Goal: Task Accomplishment & Management: Manage account settings

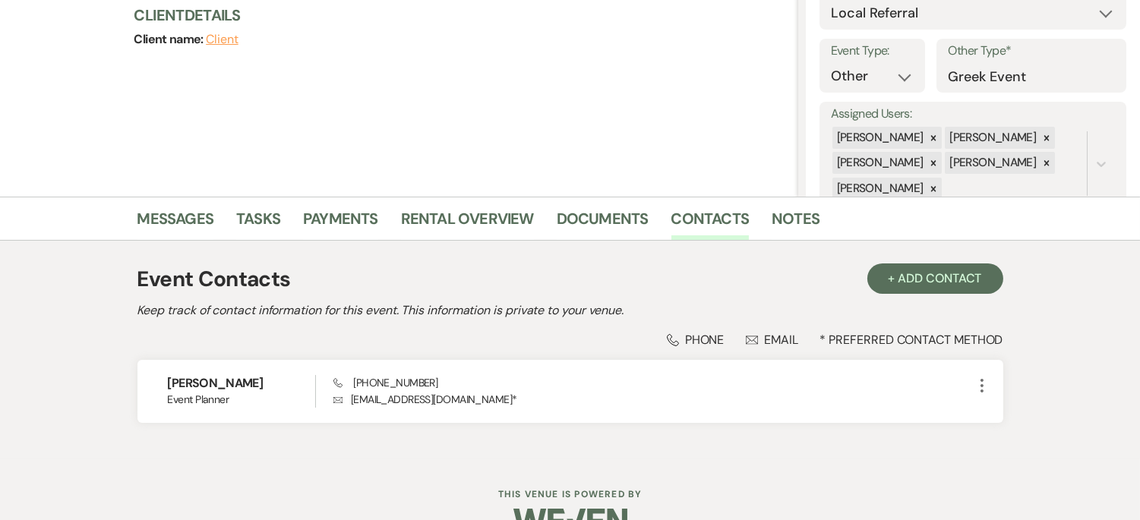
scroll to position [221, 0]
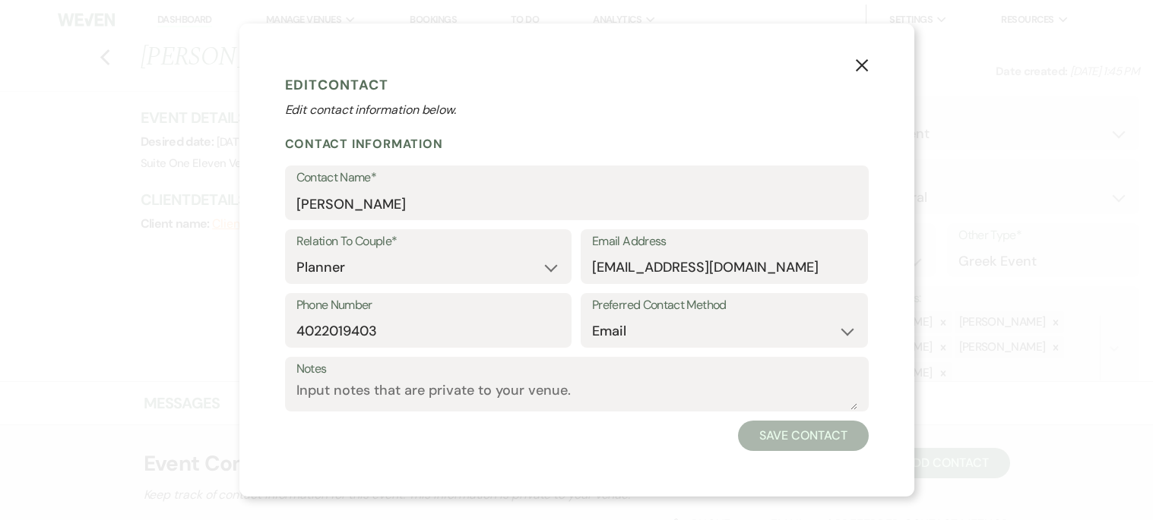
select select "2"
select select "email"
click at [474, 253] on select "Couple Planner Parent of Couple Family Member Friend Other" at bounding box center [428, 268] width 264 height 30
click at [596, 306] on label "Preferred Contact Method" at bounding box center [724, 306] width 264 height 22
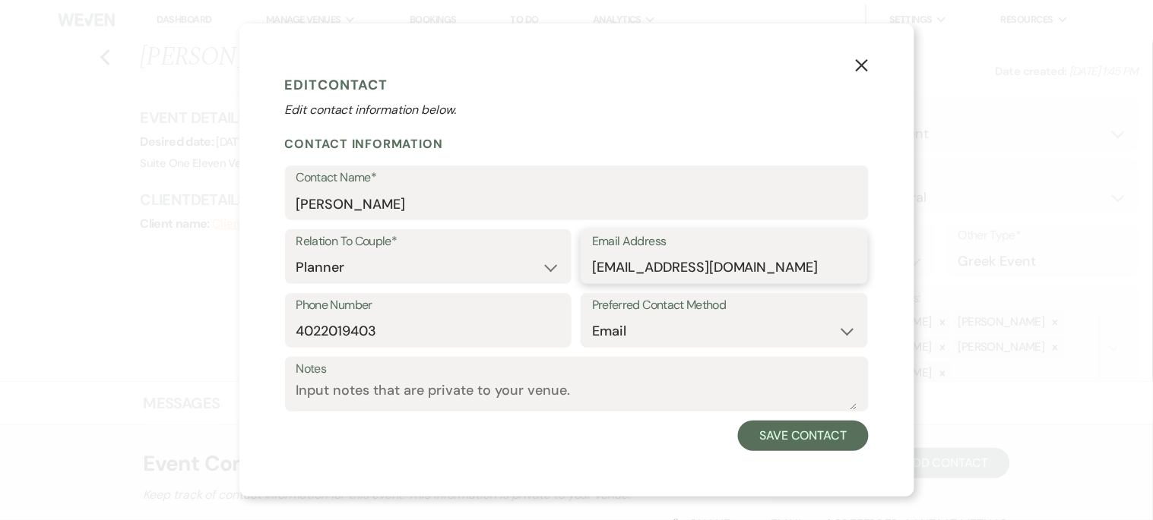
click at [777, 270] on input "[EMAIL_ADDRESS][DOMAIN_NAME]" at bounding box center [724, 268] width 264 height 30
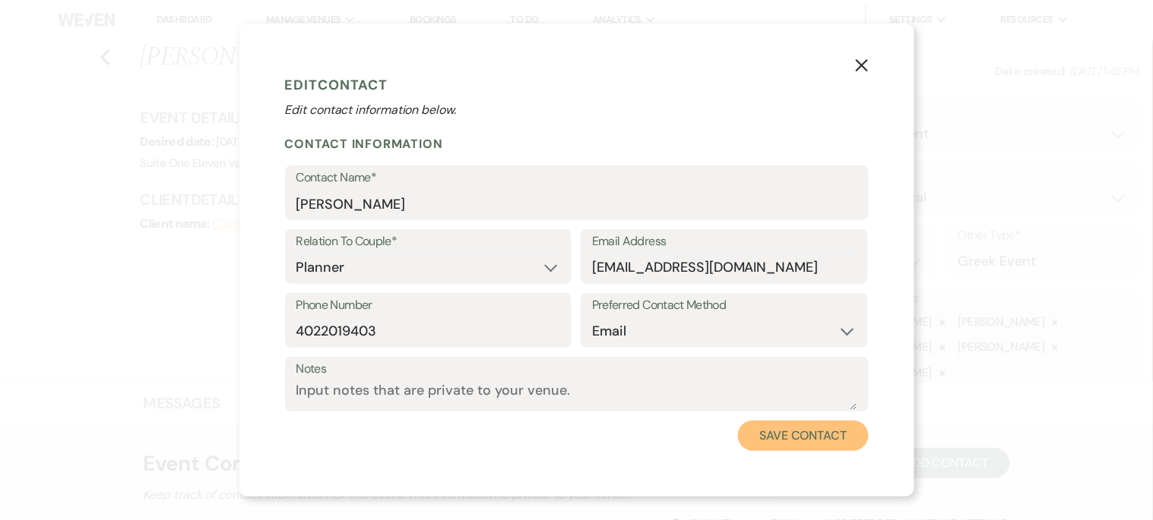
click at [796, 438] on button "Save Contact" at bounding box center [803, 436] width 130 height 30
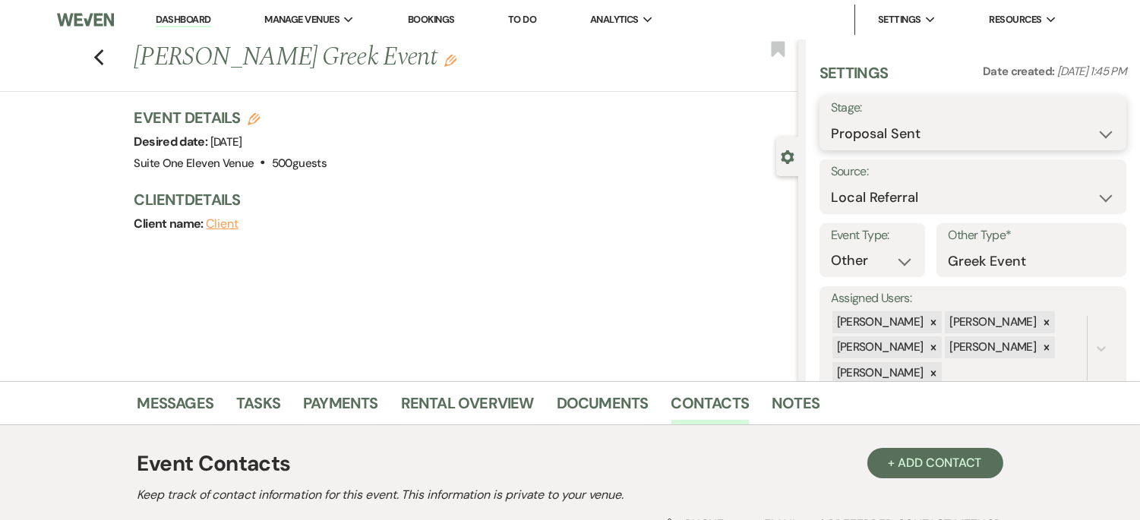
click at [1019, 138] on select "Inquiry Follow Up Tour Requested Tour Confirmed Toured Proposal Sent Booked Lost" at bounding box center [973, 134] width 284 height 30
click at [103, 54] on icon "Previous" at bounding box center [98, 58] width 11 height 18
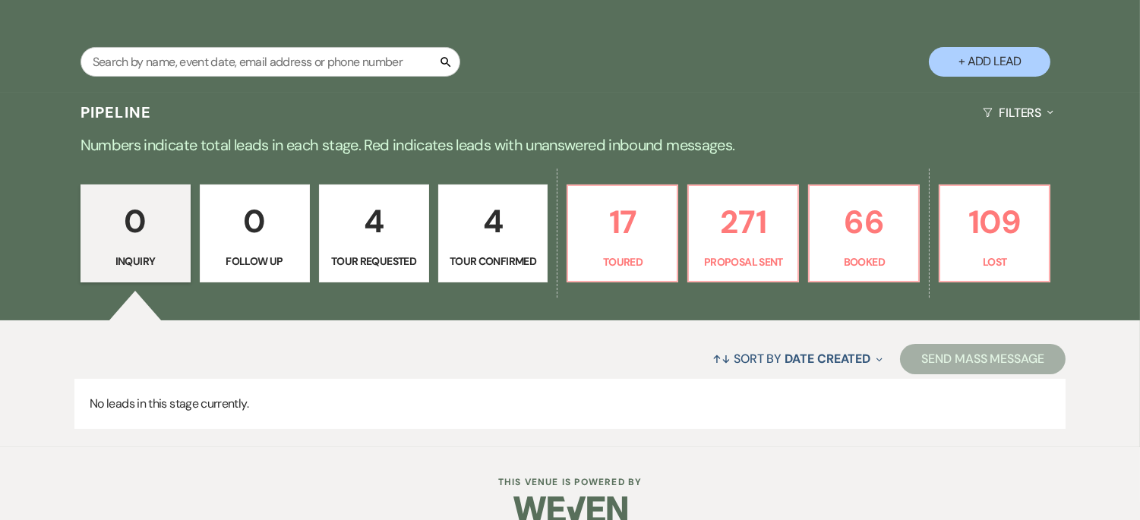
scroll to position [293, 0]
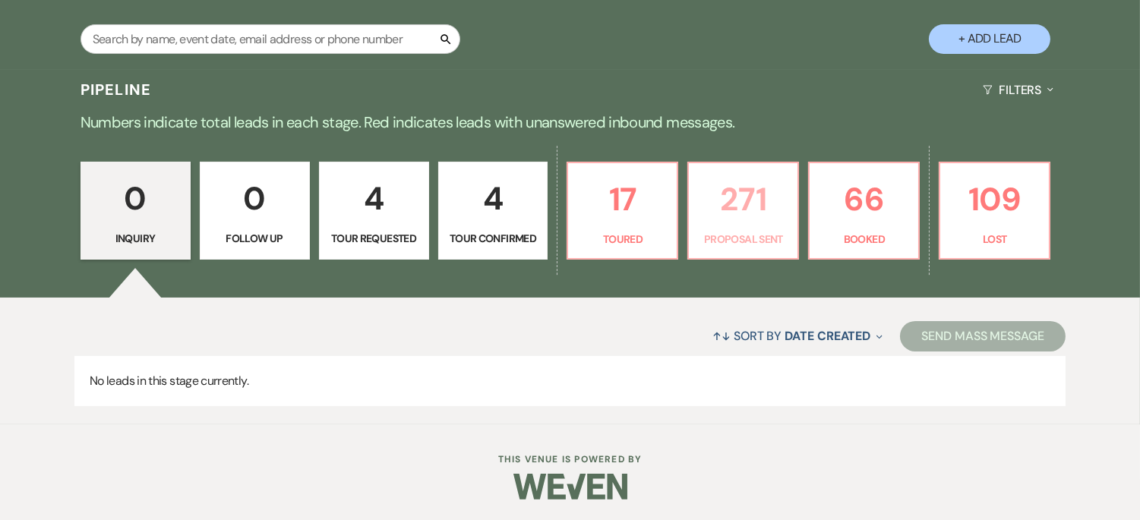
click at [742, 206] on p "271" at bounding box center [743, 199] width 90 height 51
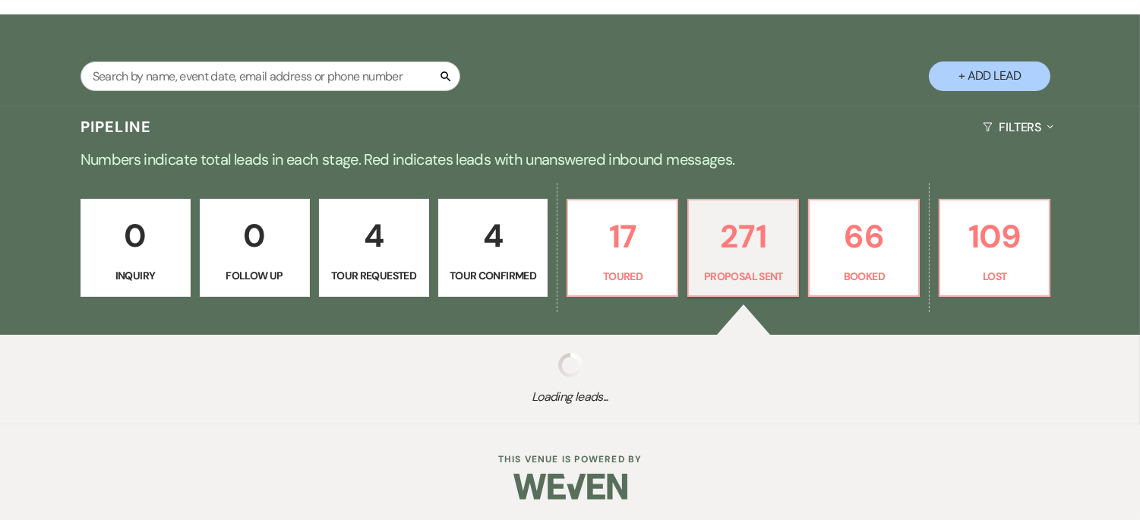
select select "6"
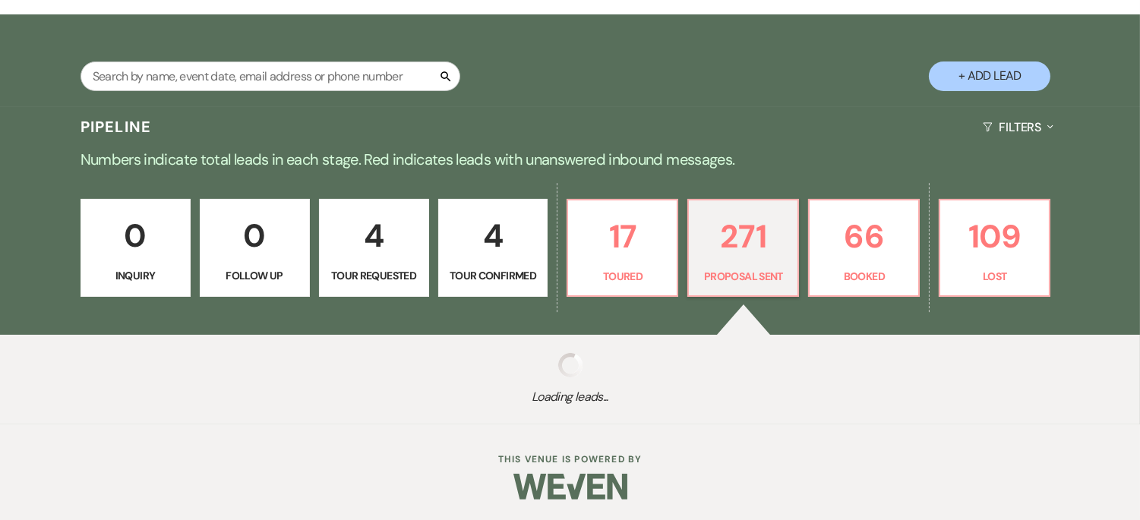
select select "6"
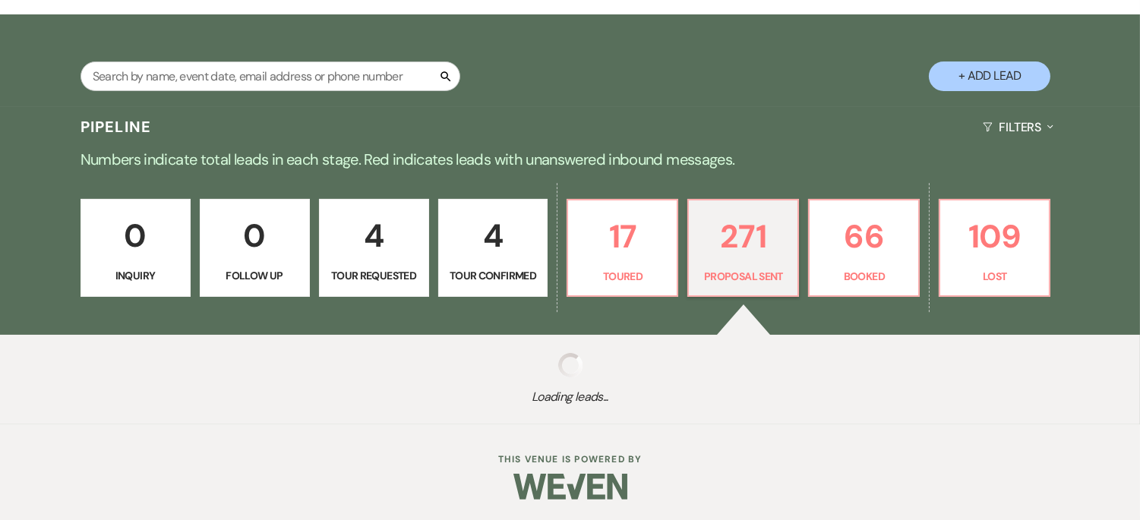
select select "6"
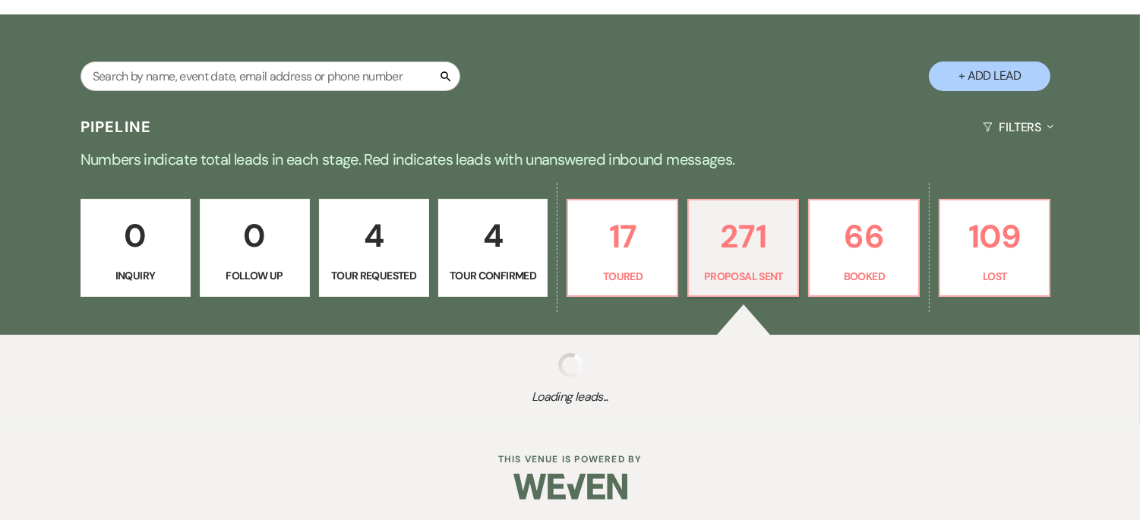
select select "6"
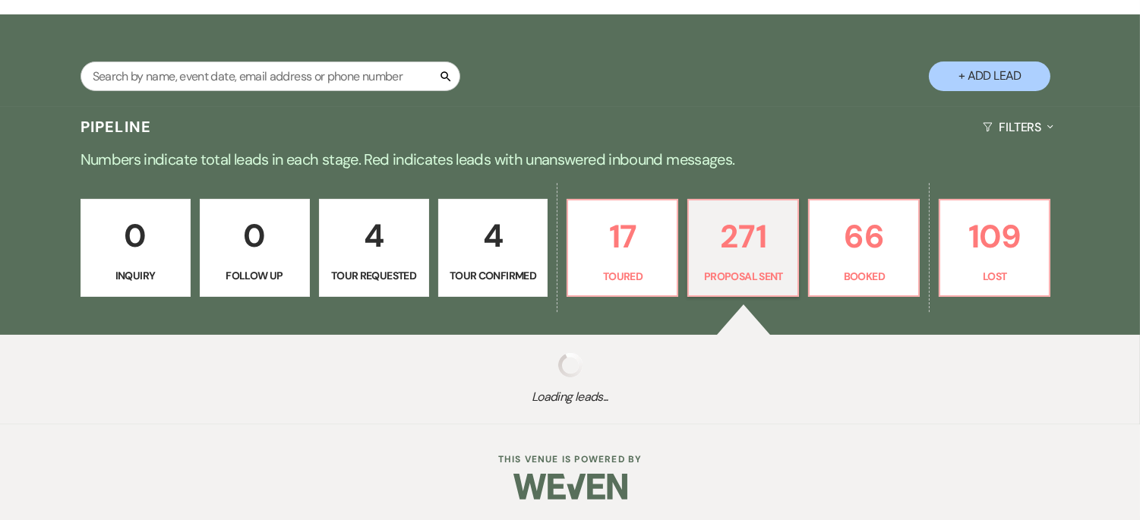
select select "6"
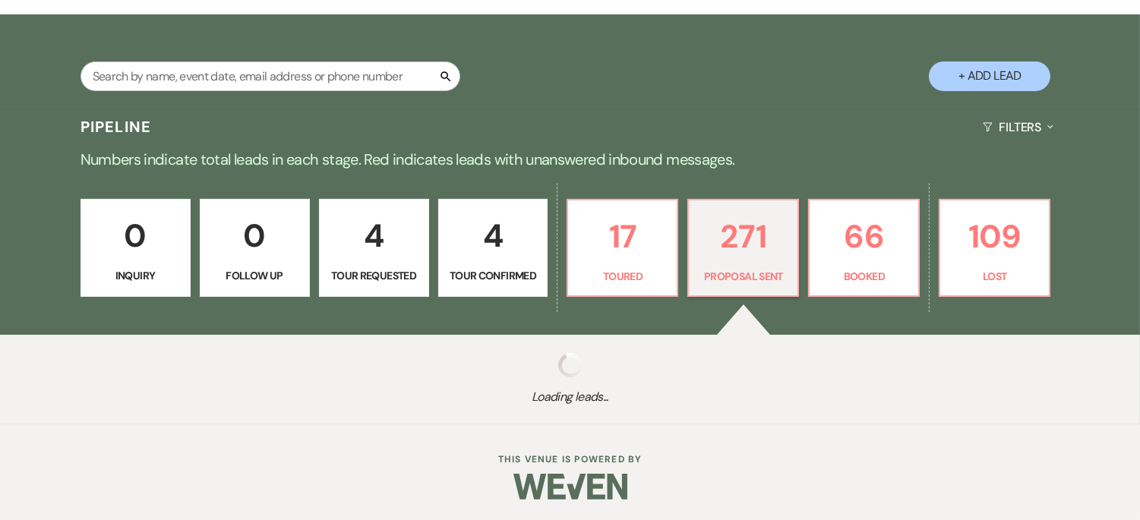
select select "6"
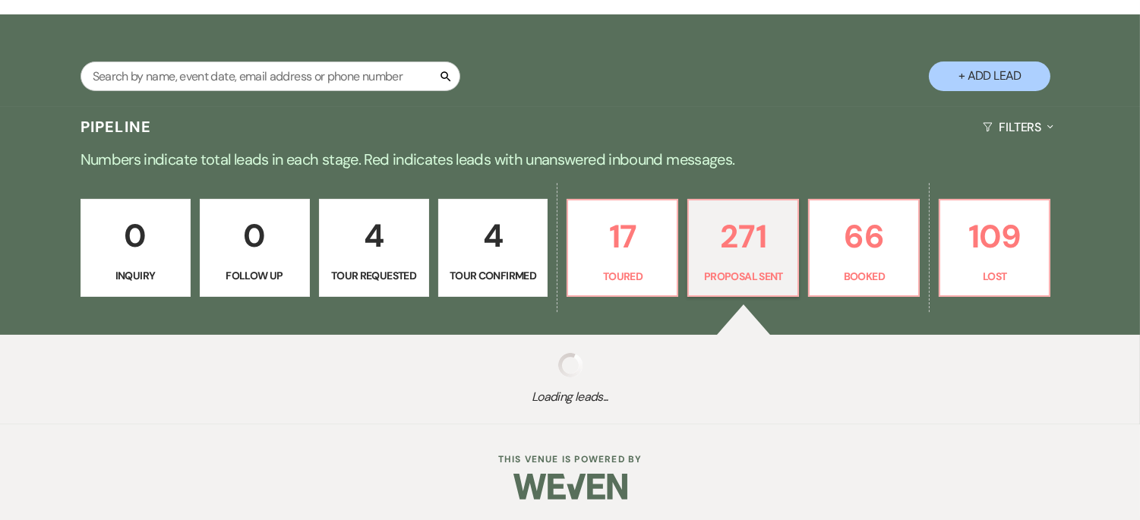
select select "6"
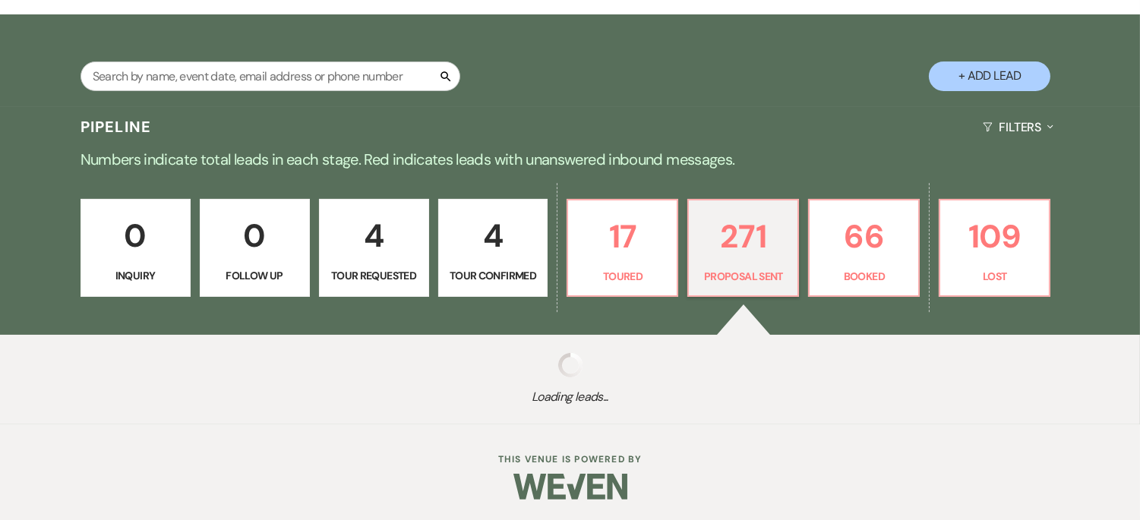
select select "6"
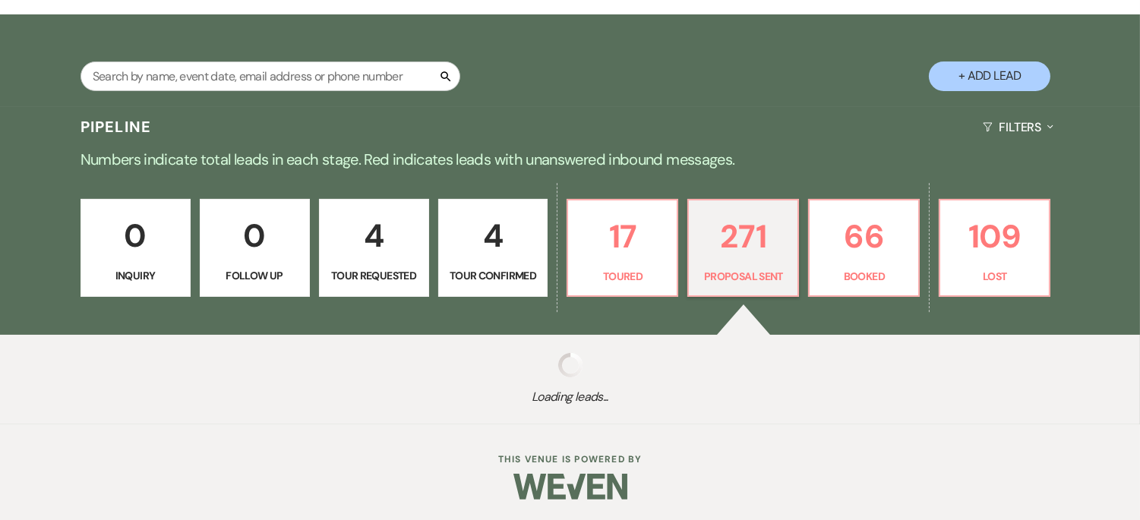
select select "6"
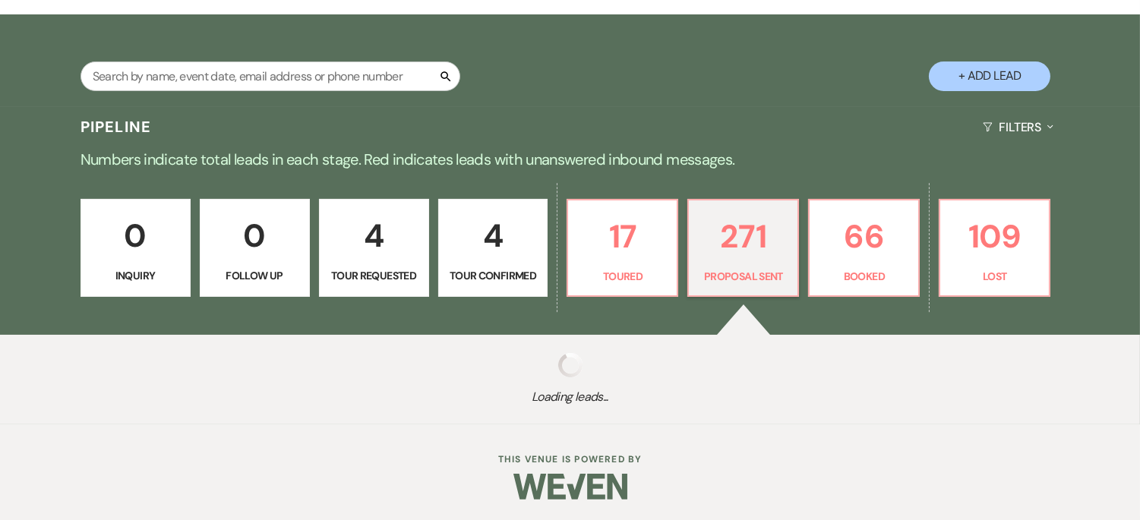
select select "6"
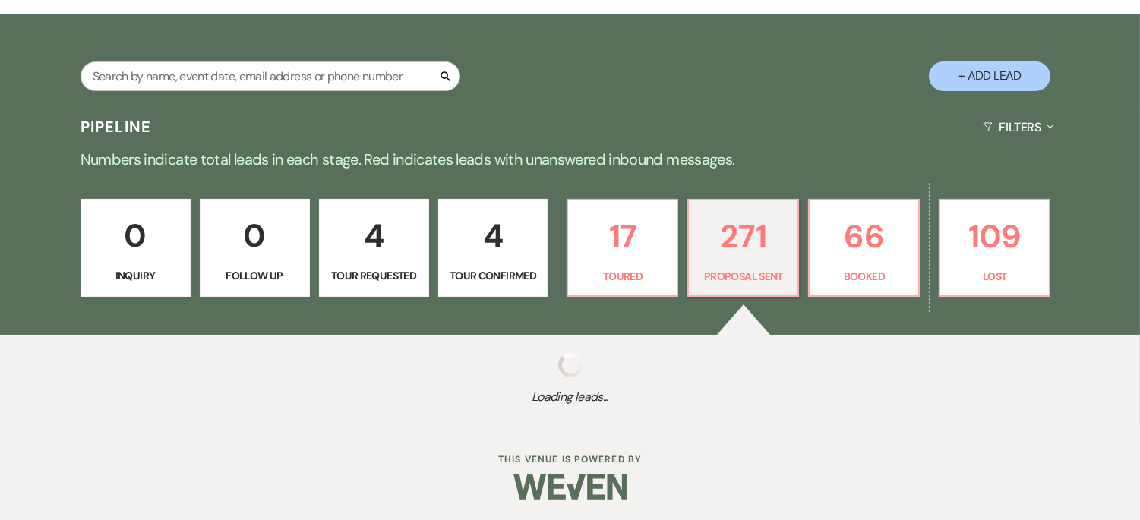
select select "6"
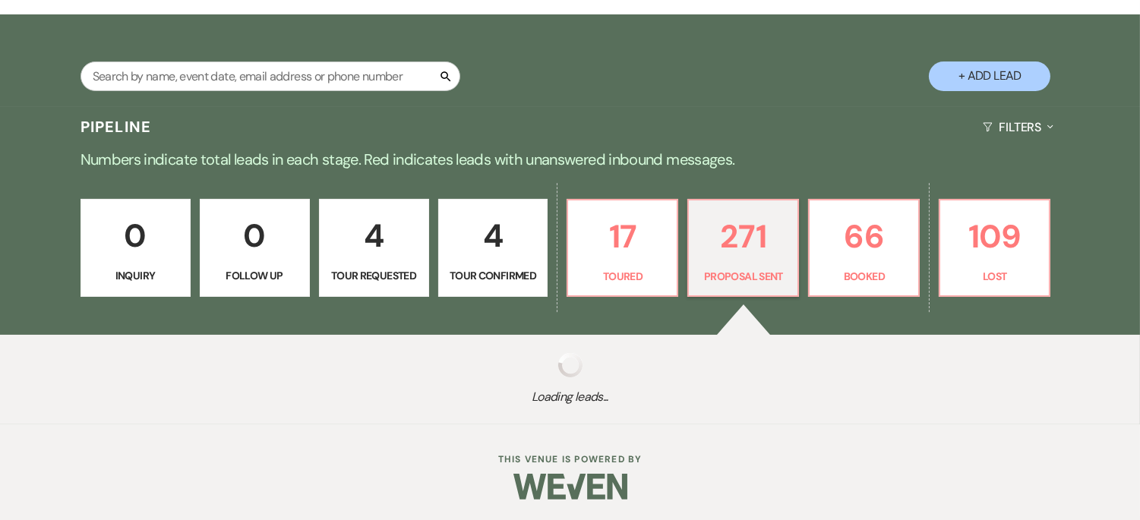
select select "6"
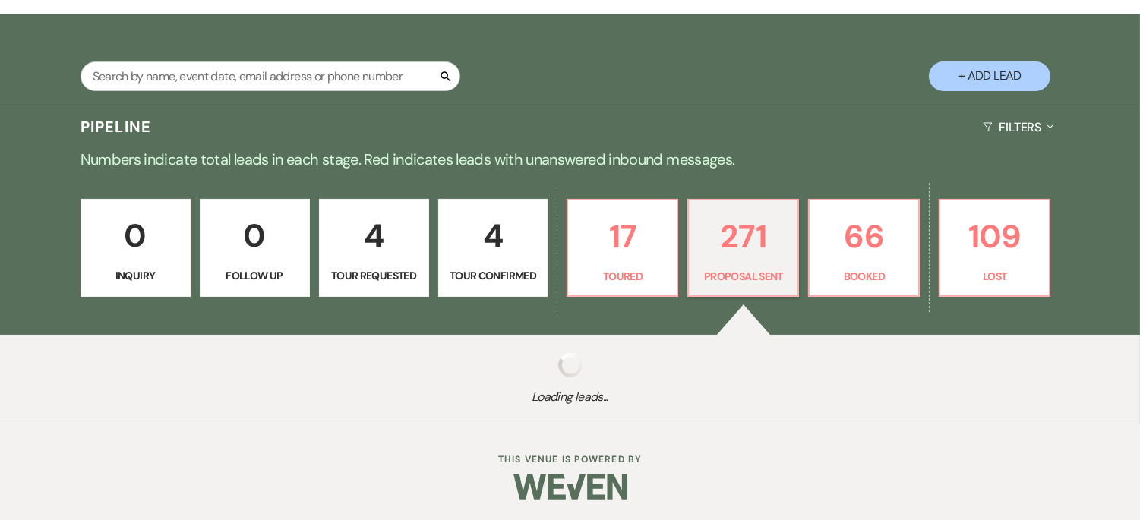
select select "6"
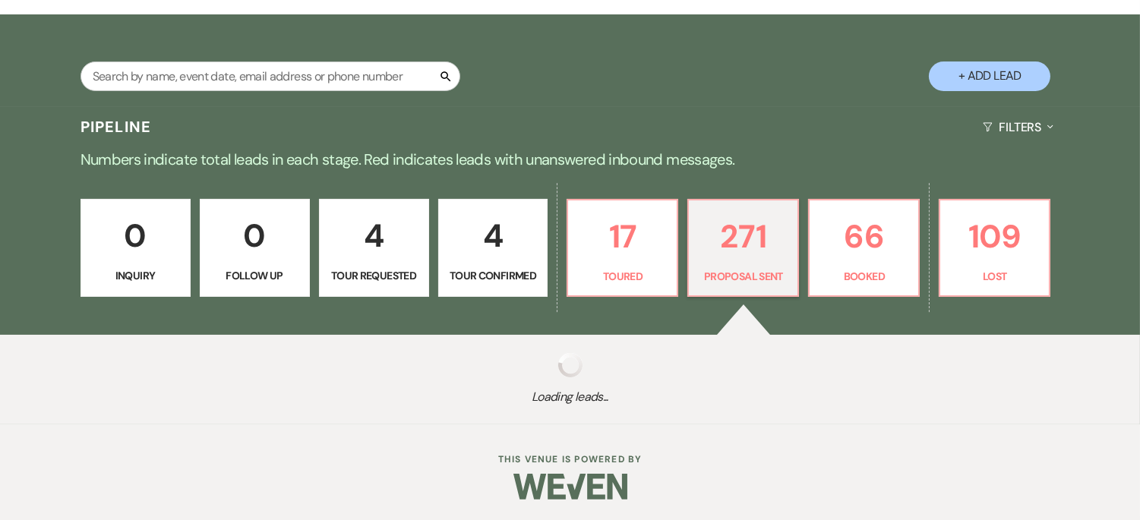
select select "6"
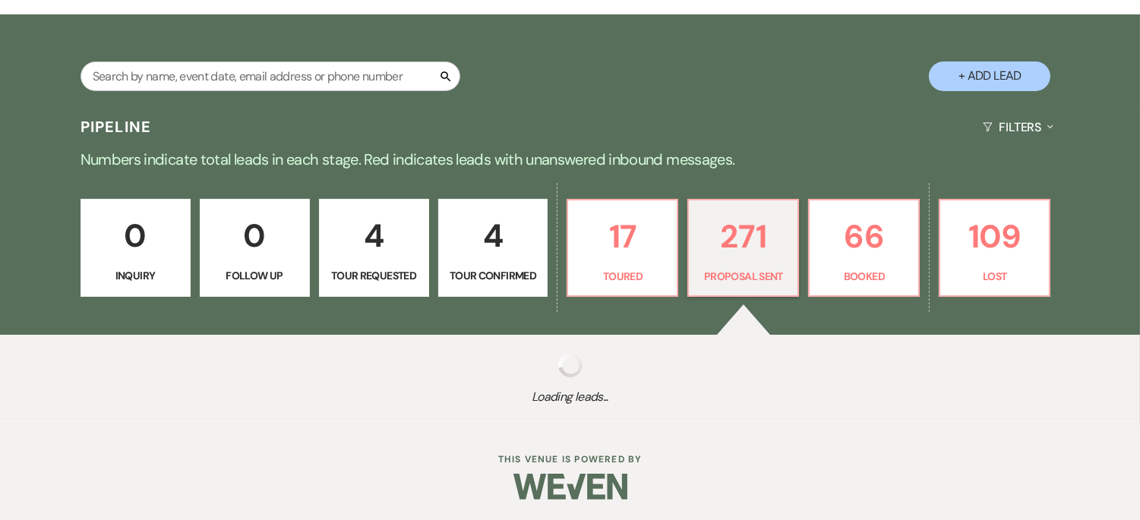
select select "6"
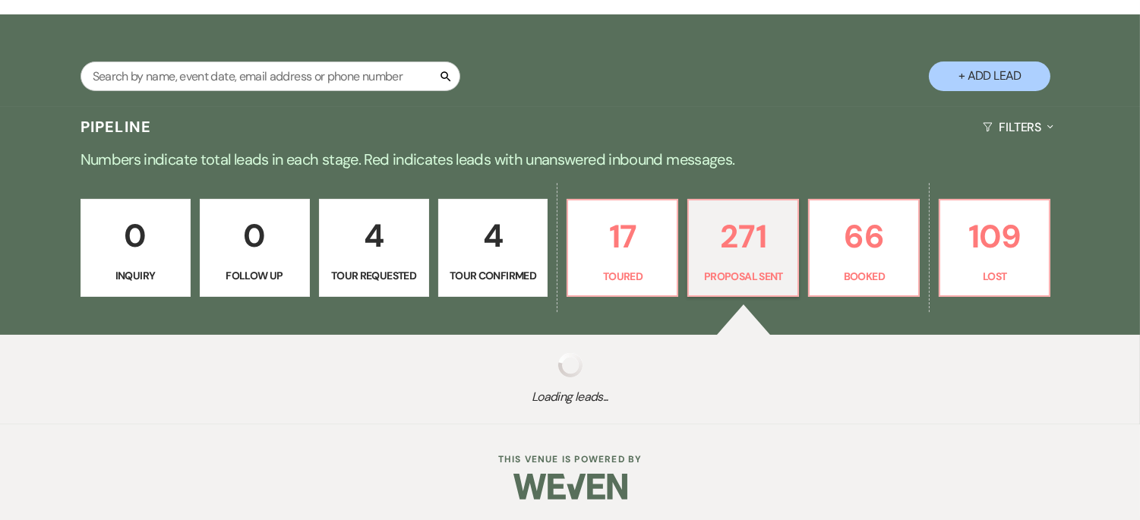
select select "6"
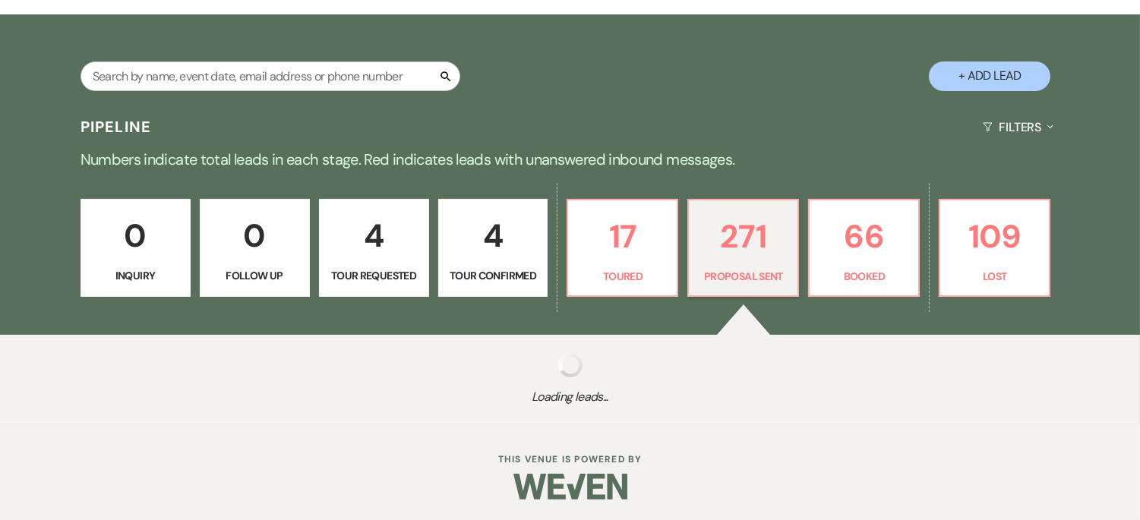
select select "6"
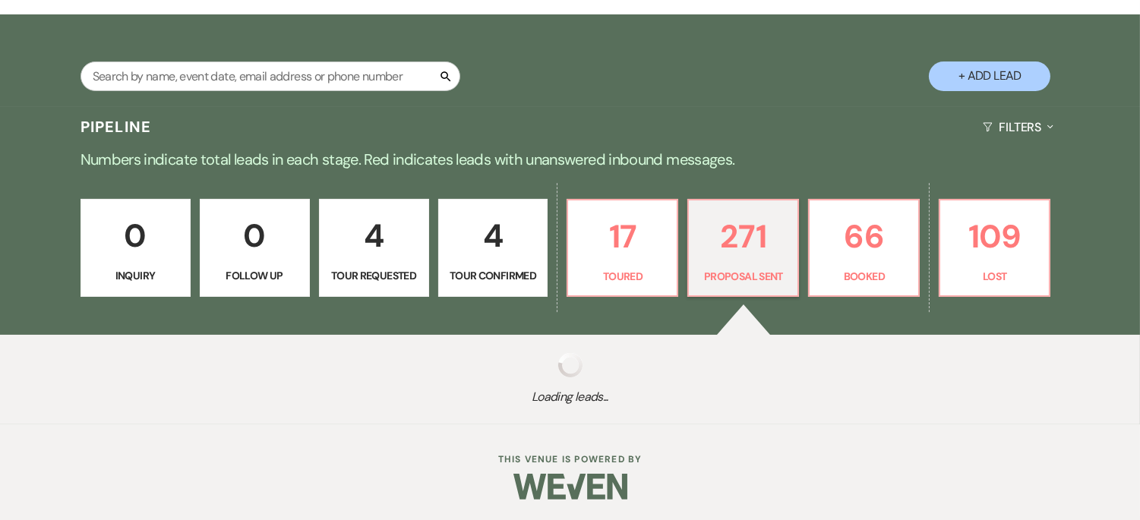
select select "6"
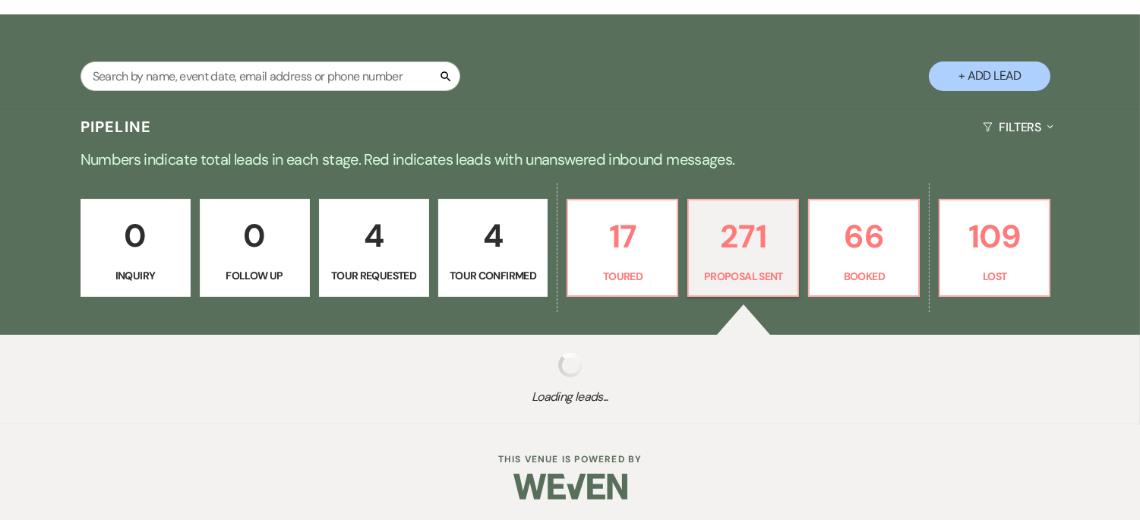
select select "6"
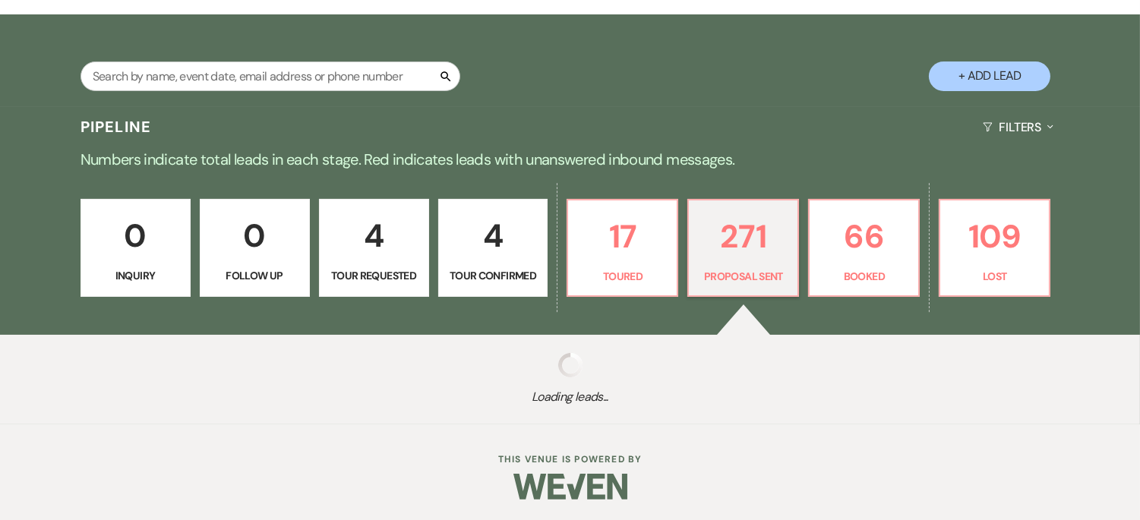
select select "6"
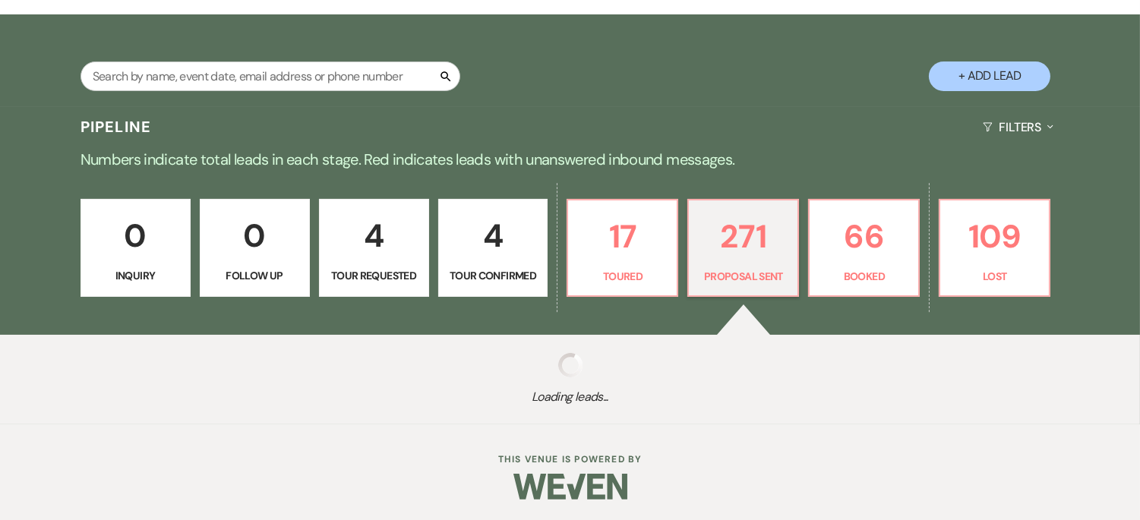
select select "6"
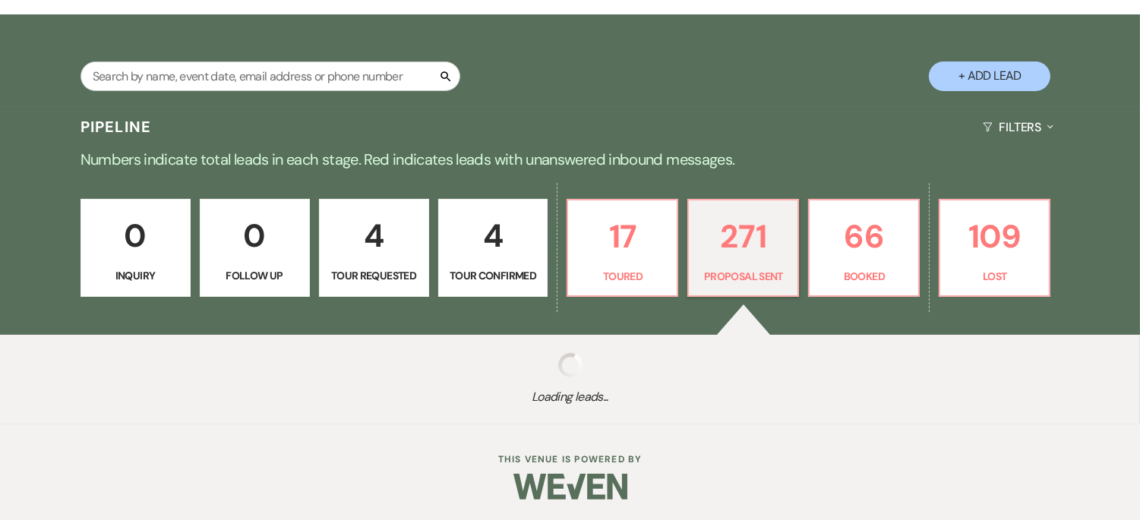
select select "6"
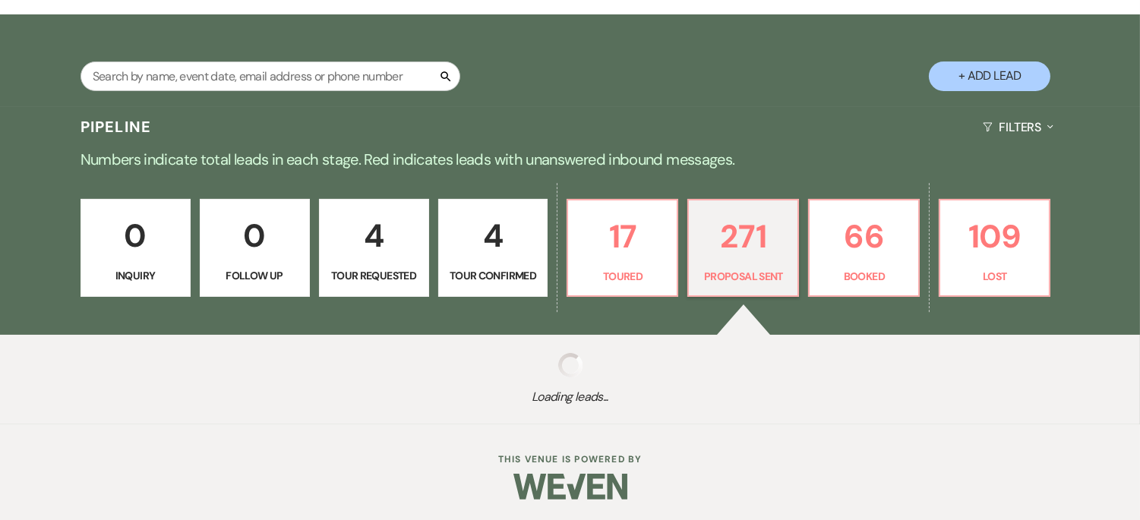
select select "6"
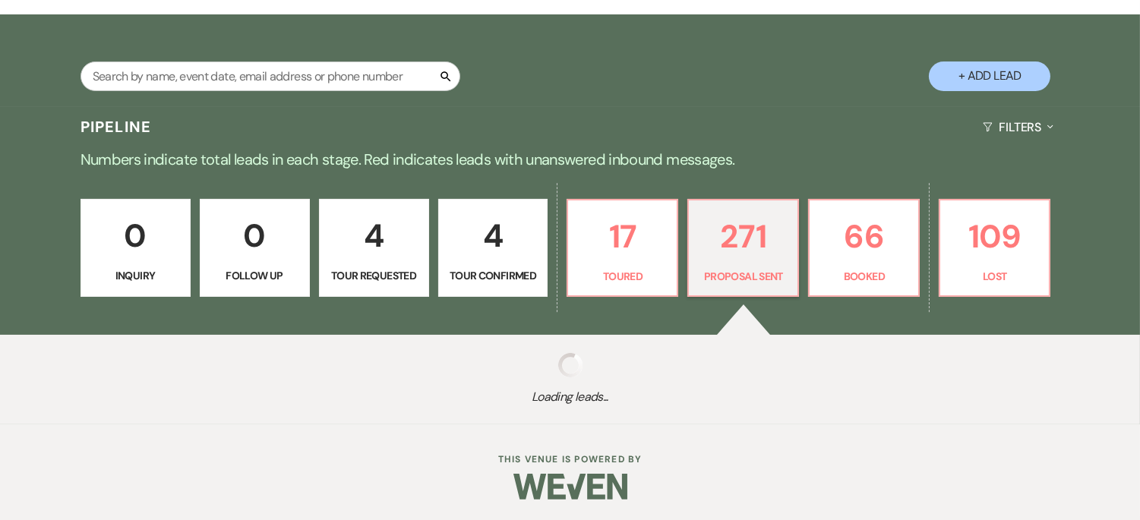
select select "6"
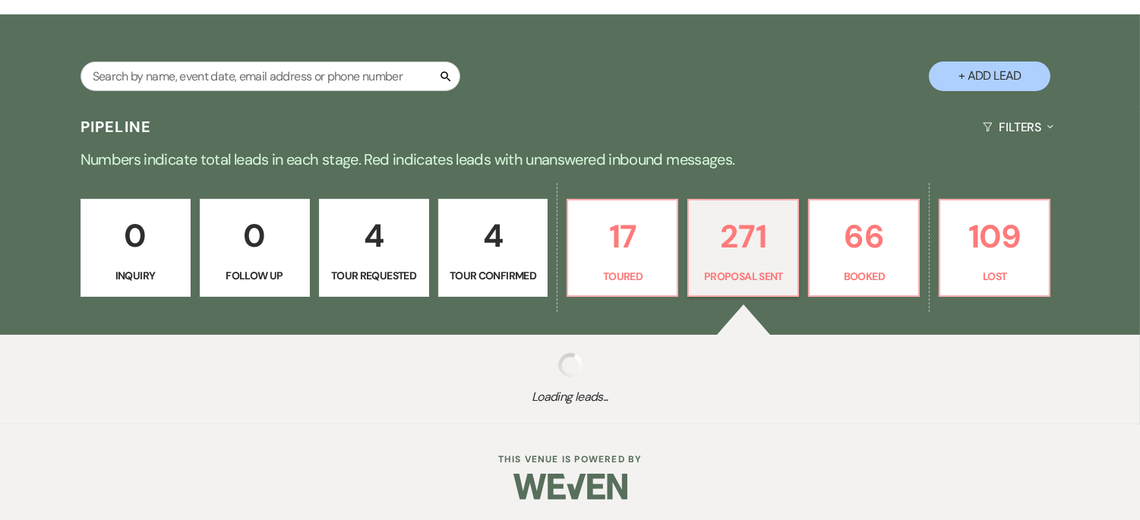
select select "6"
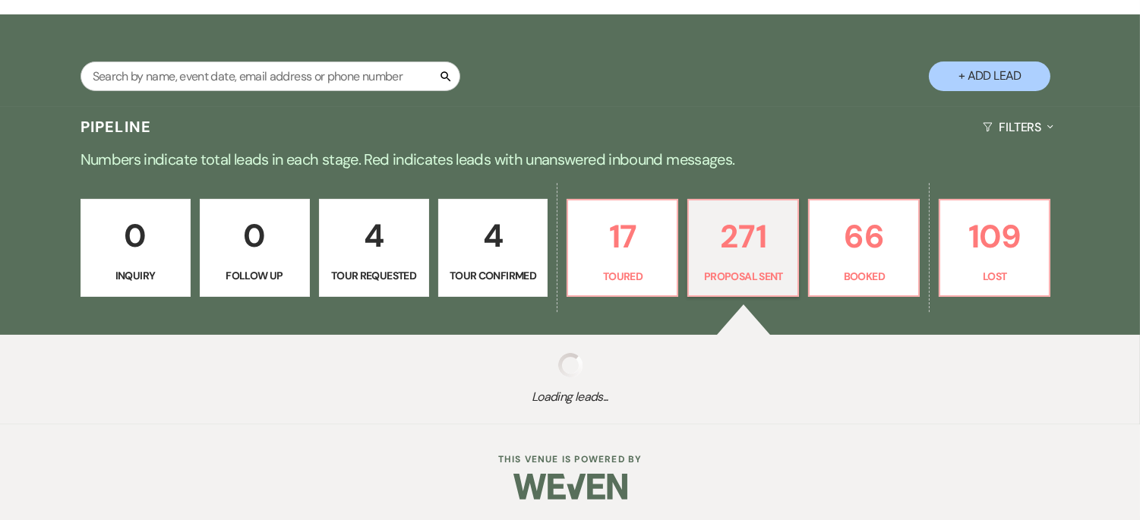
select select "6"
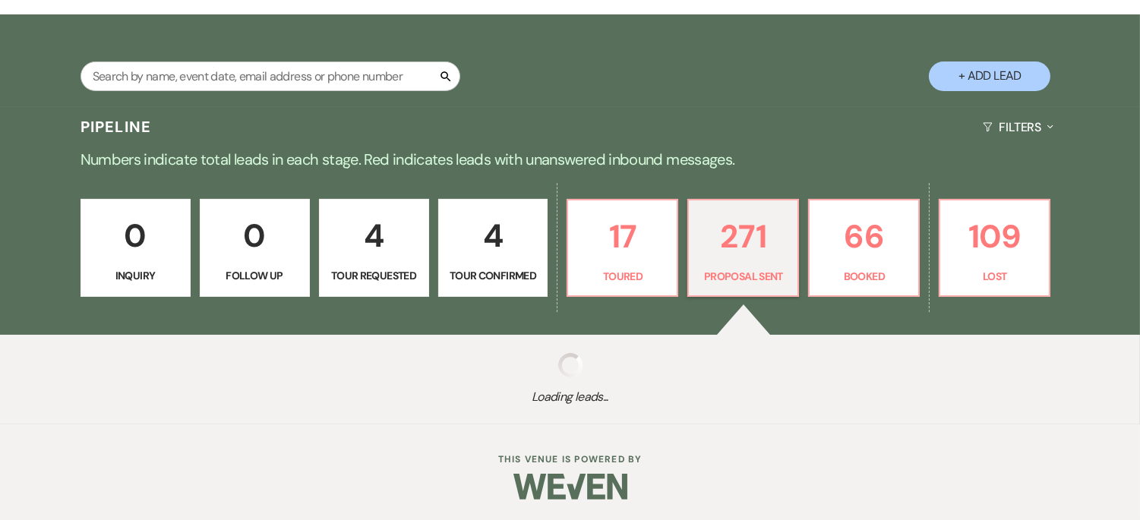
select select "6"
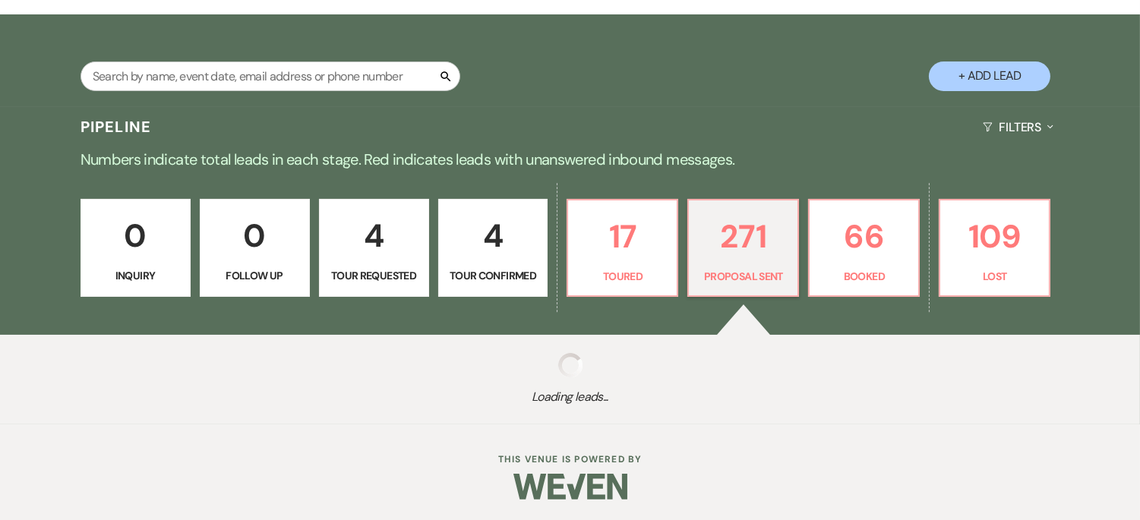
select select "6"
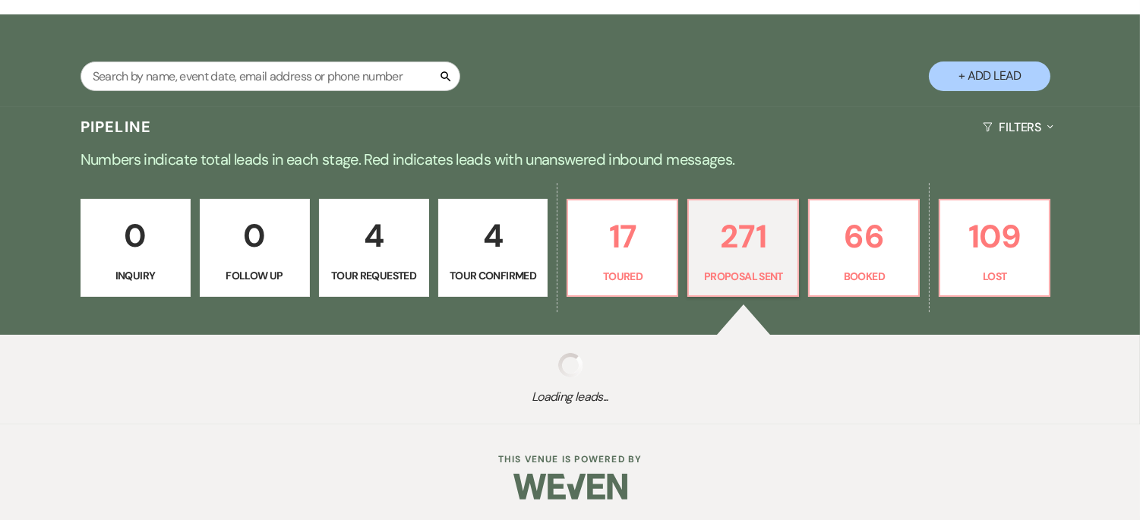
select select "6"
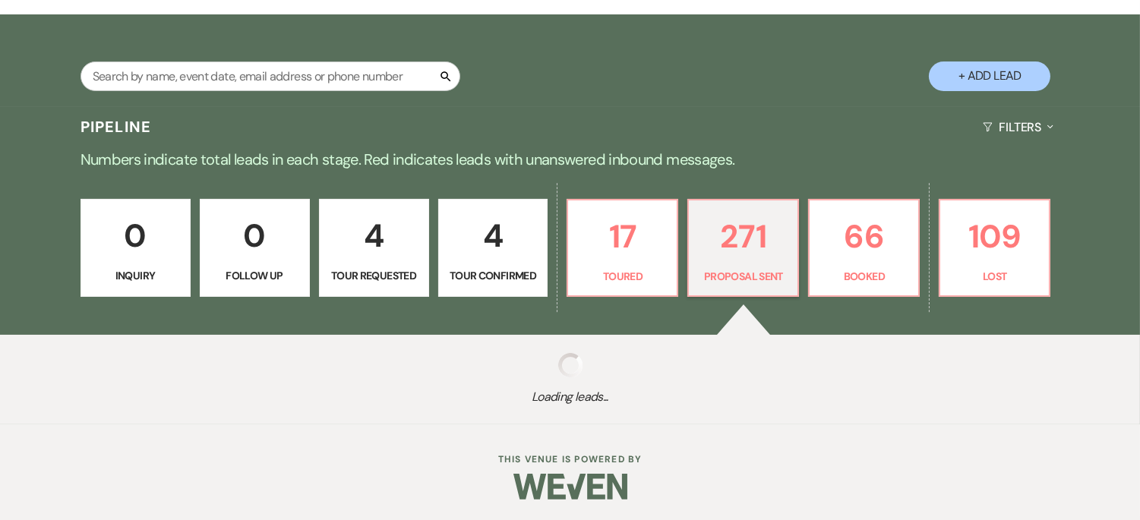
select select "6"
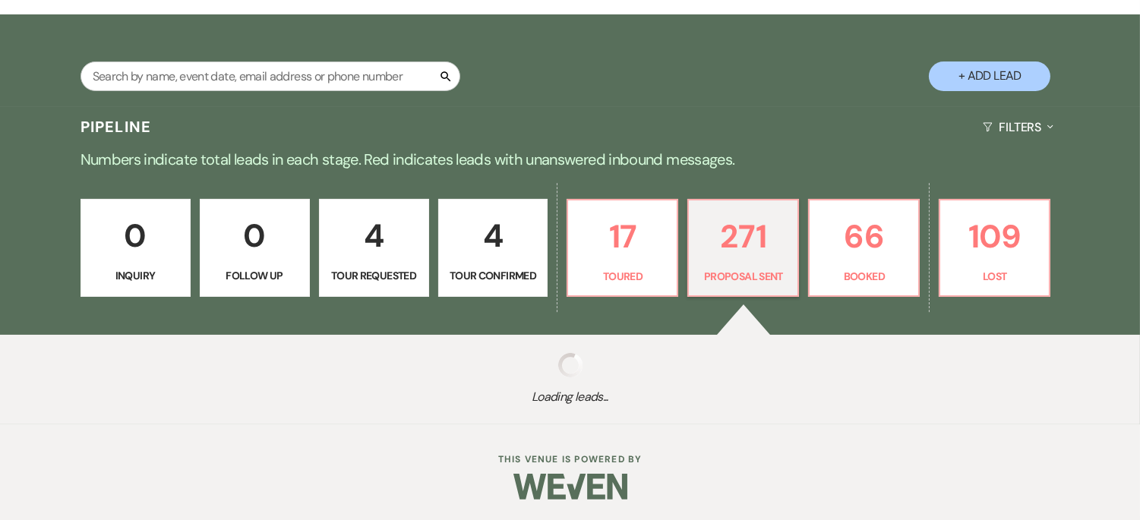
select select "6"
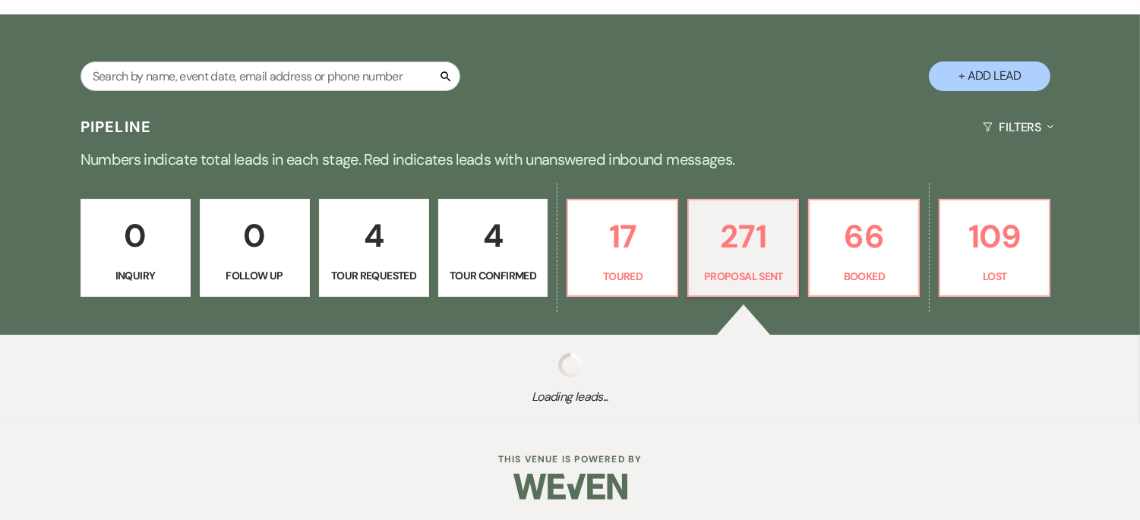
select select "6"
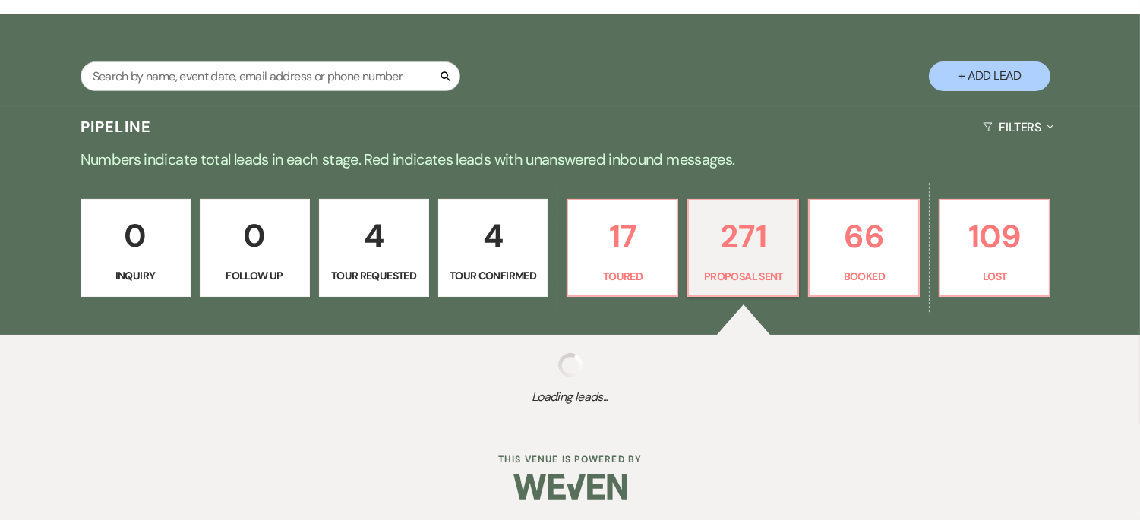
select select "6"
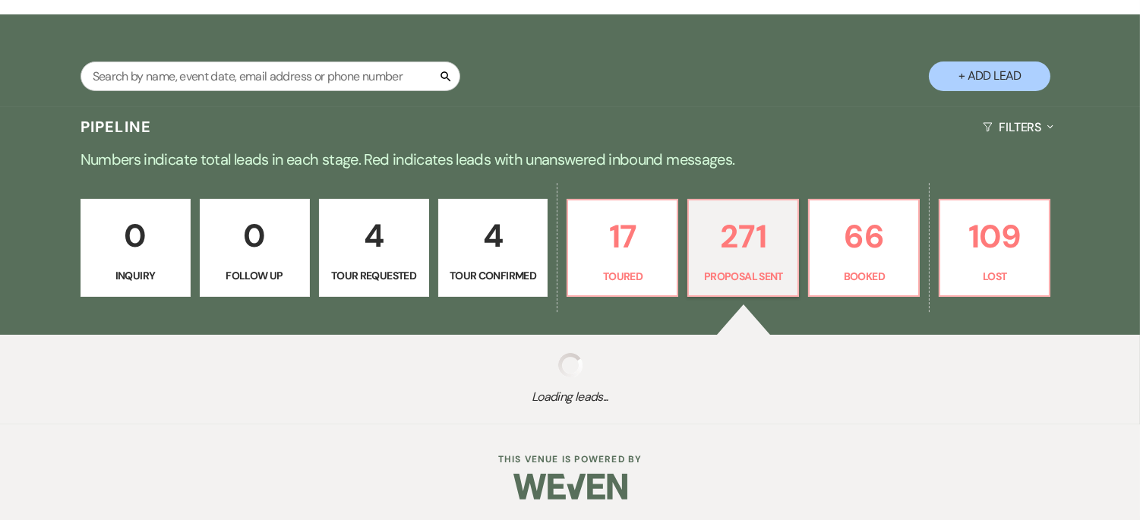
select select "6"
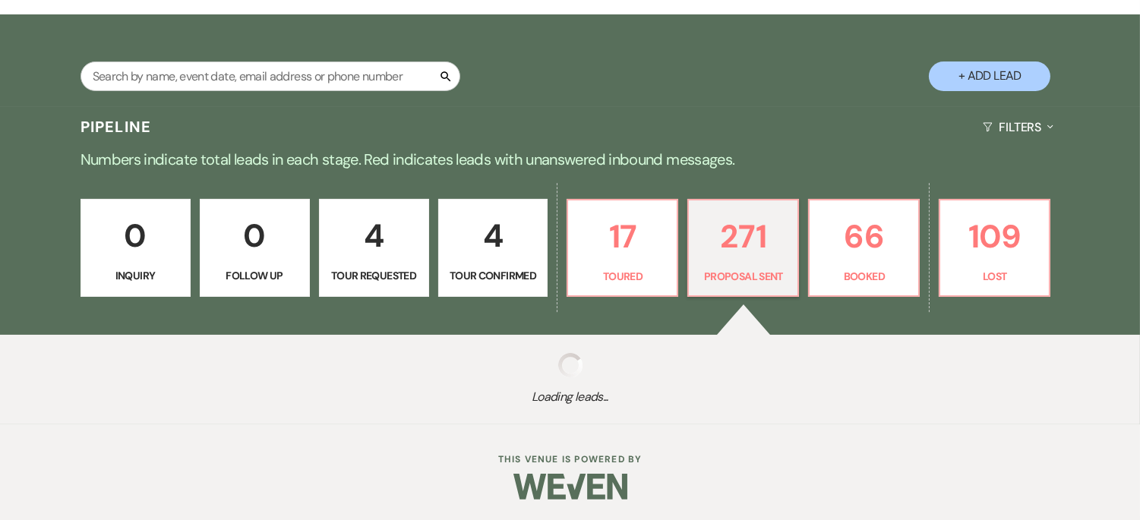
select select "6"
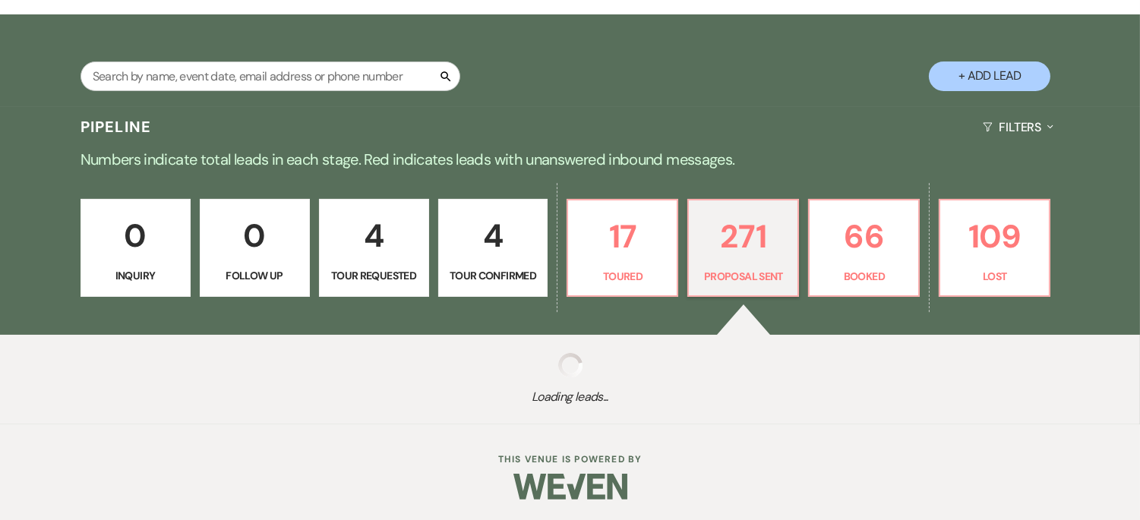
select select "6"
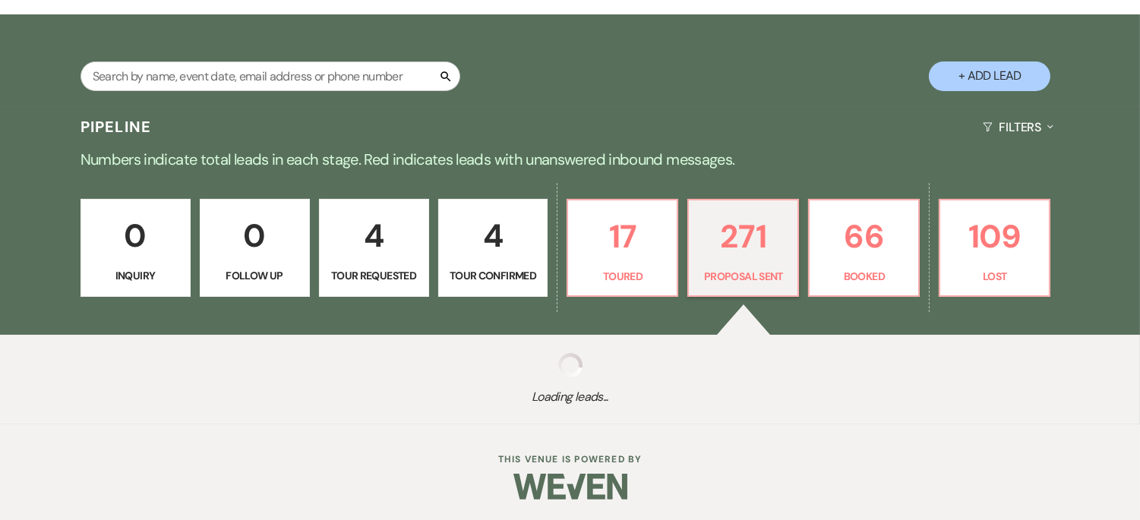
select select "6"
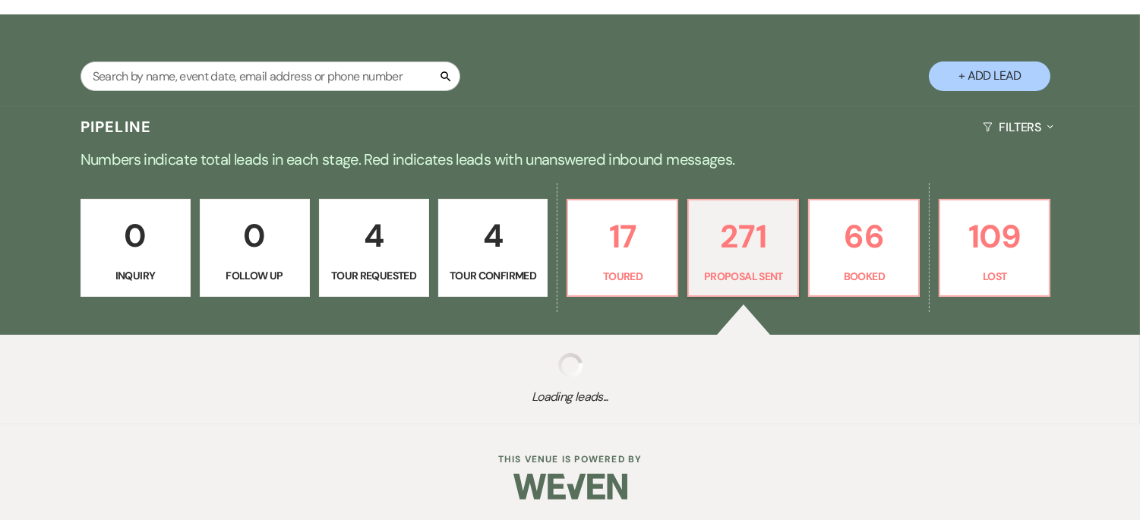
select select "6"
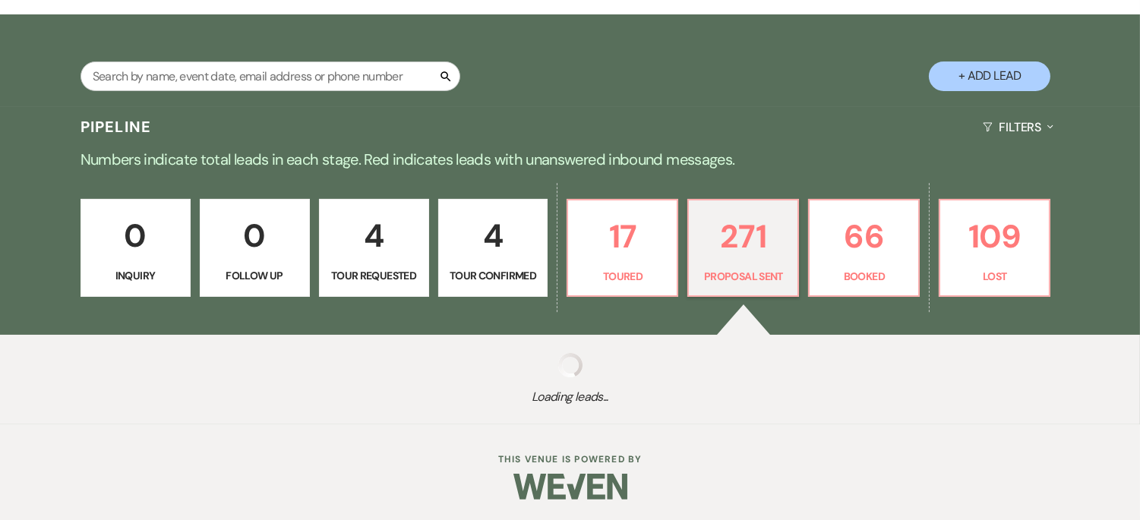
select select "6"
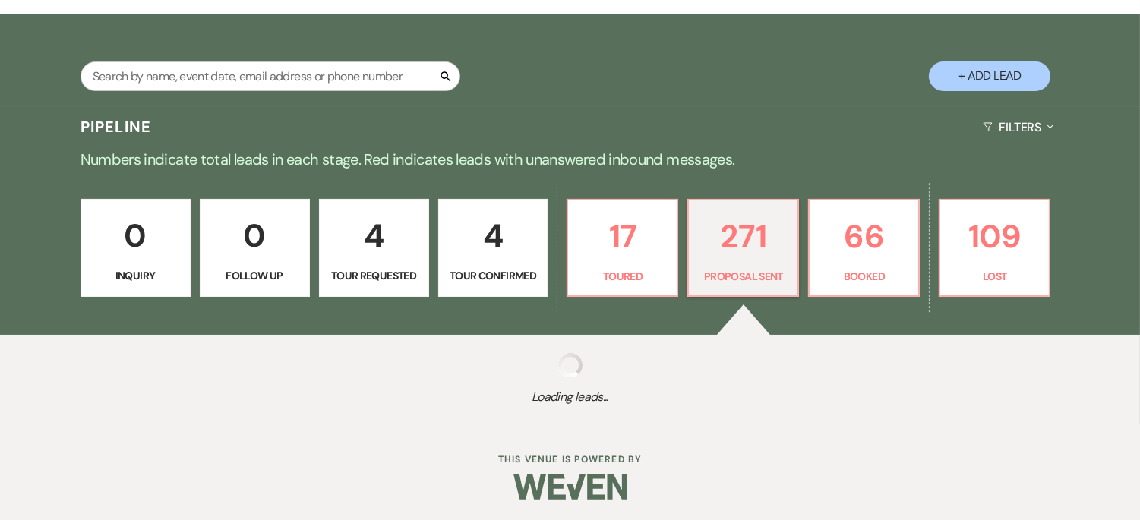
select select "6"
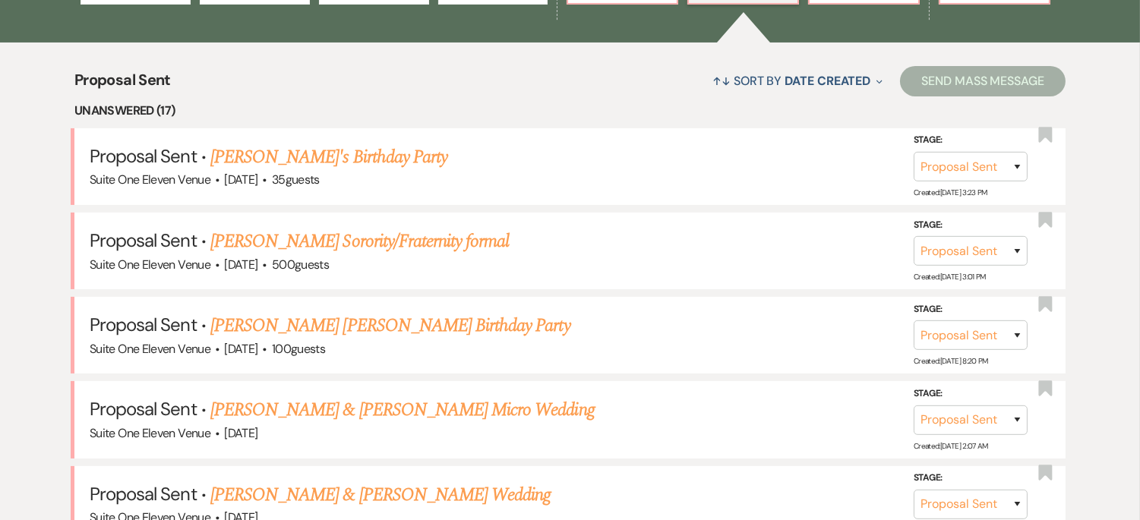
scroll to position [549, 0]
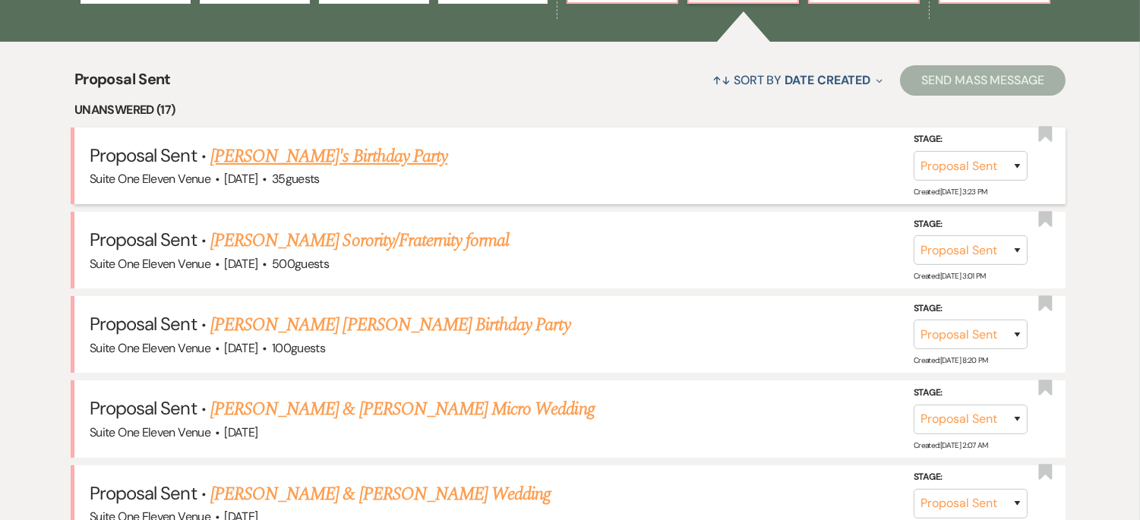
click at [267, 150] on link "Allen Steve's Birthday Party" at bounding box center [328, 156] width 237 height 27
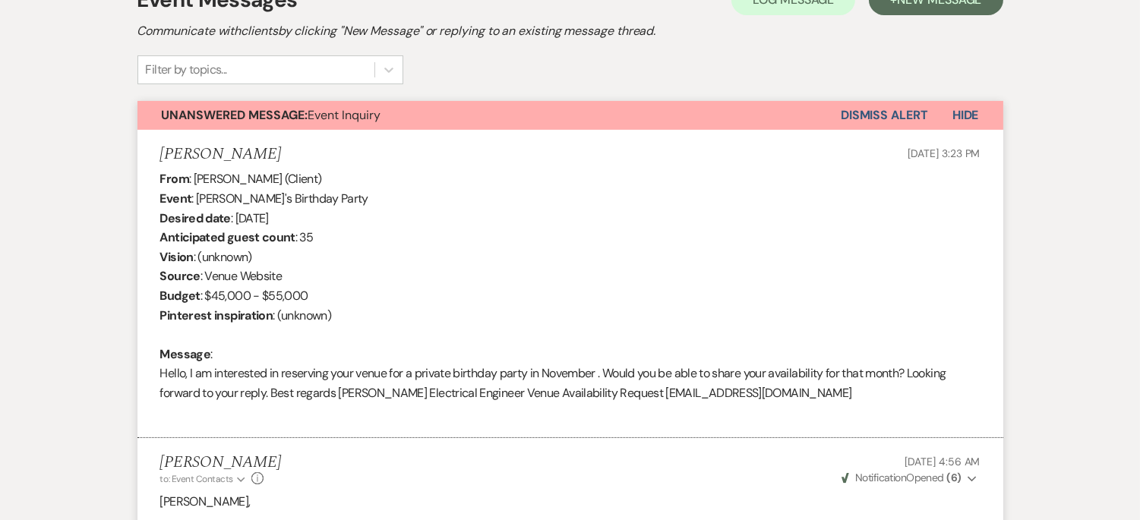
scroll to position [457, 0]
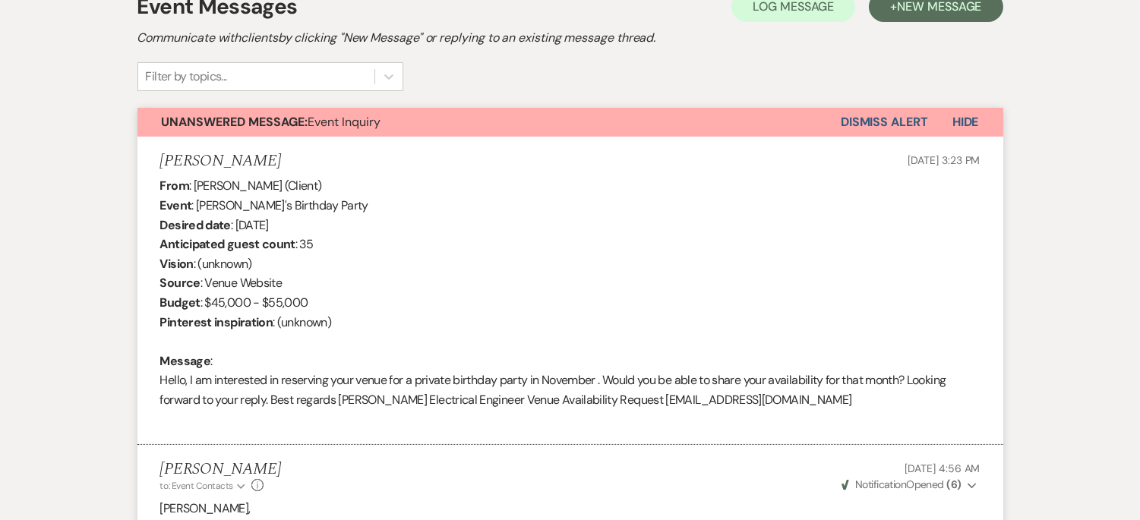
click at [870, 123] on button "Dismiss Alert" at bounding box center [884, 122] width 87 height 29
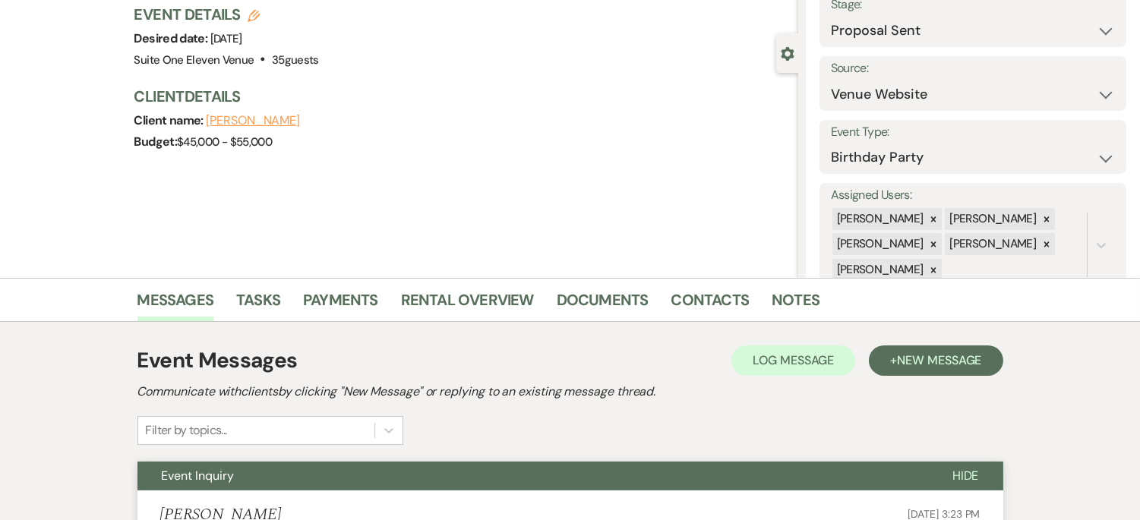
scroll to position [0, 0]
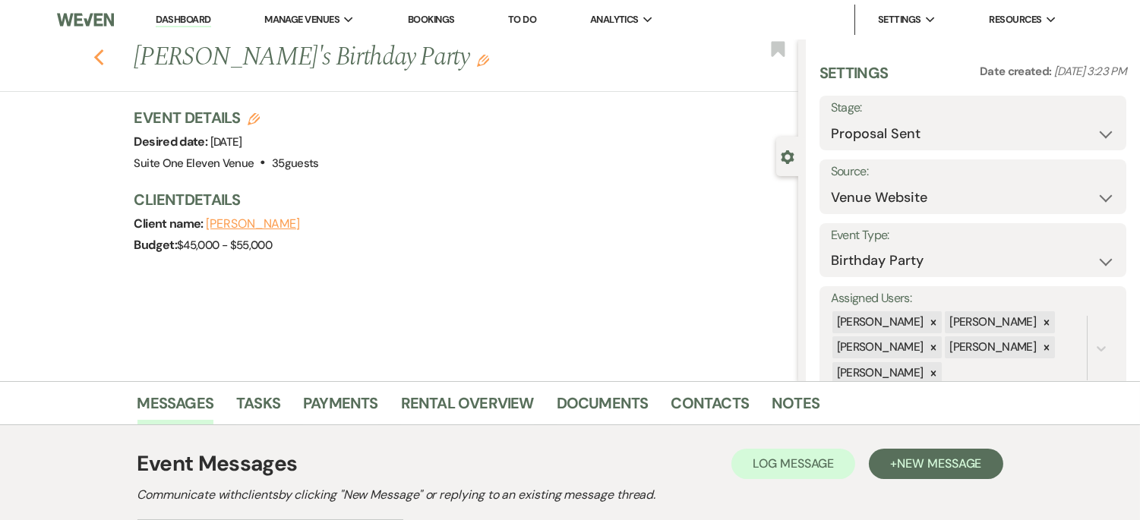
click at [105, 57] on icon "Previous" at bounding box center [98, 58] width 11 height 18
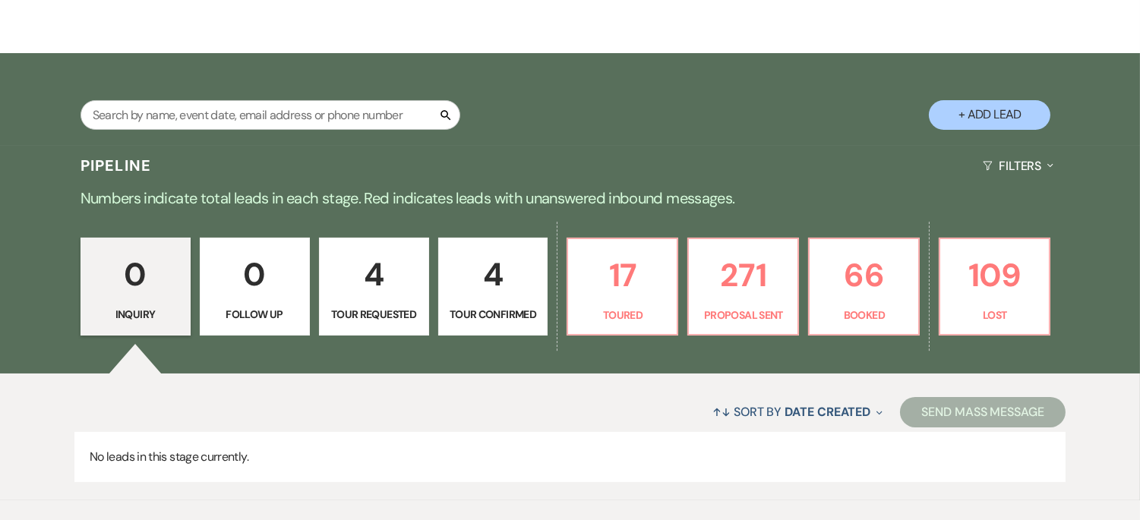
scroll to position [293, 0]
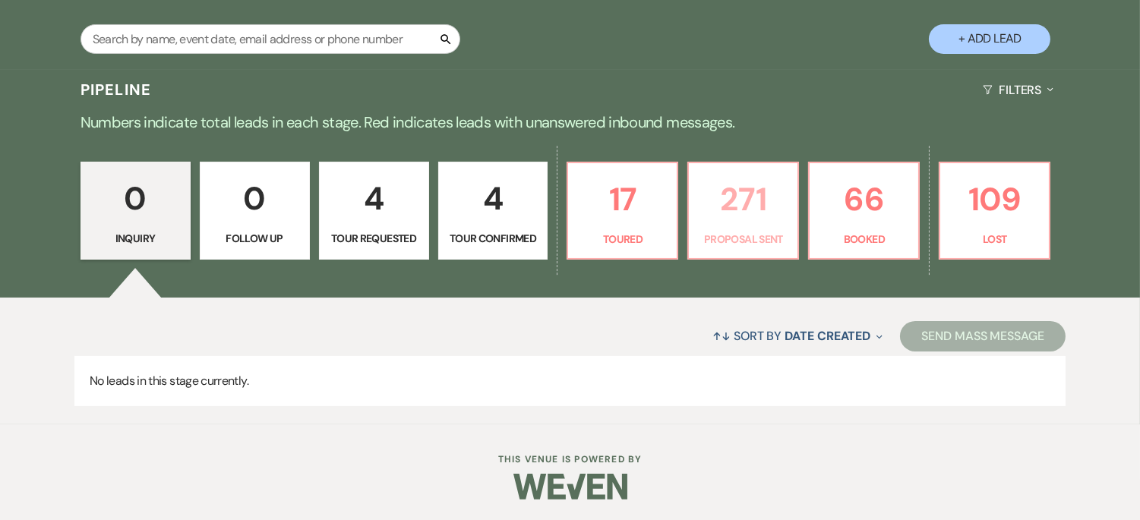
click at [742, 214] on p "271" at bounding box center [743, 199] width 90 height 51
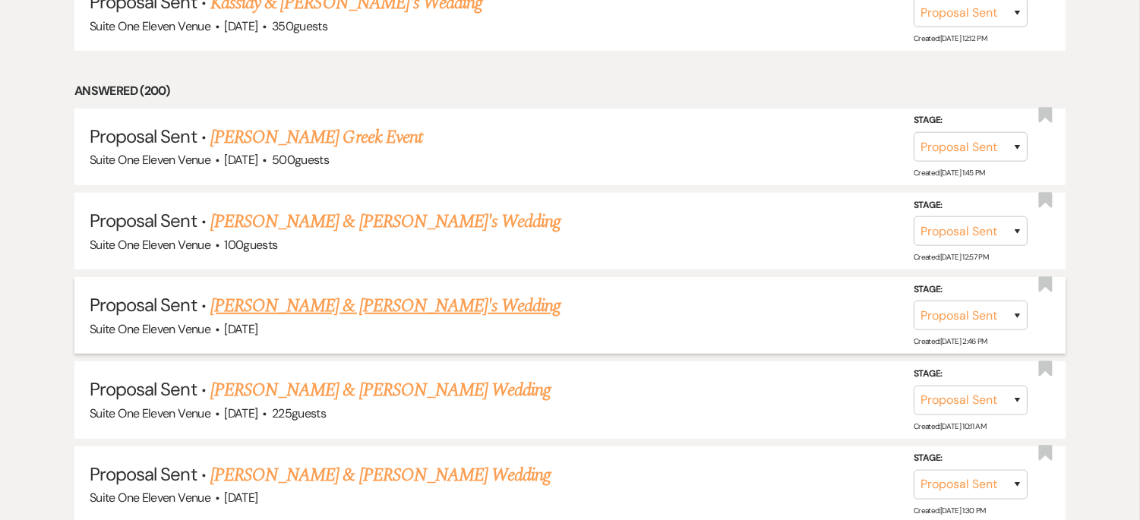
scroll to position [2352, 0]
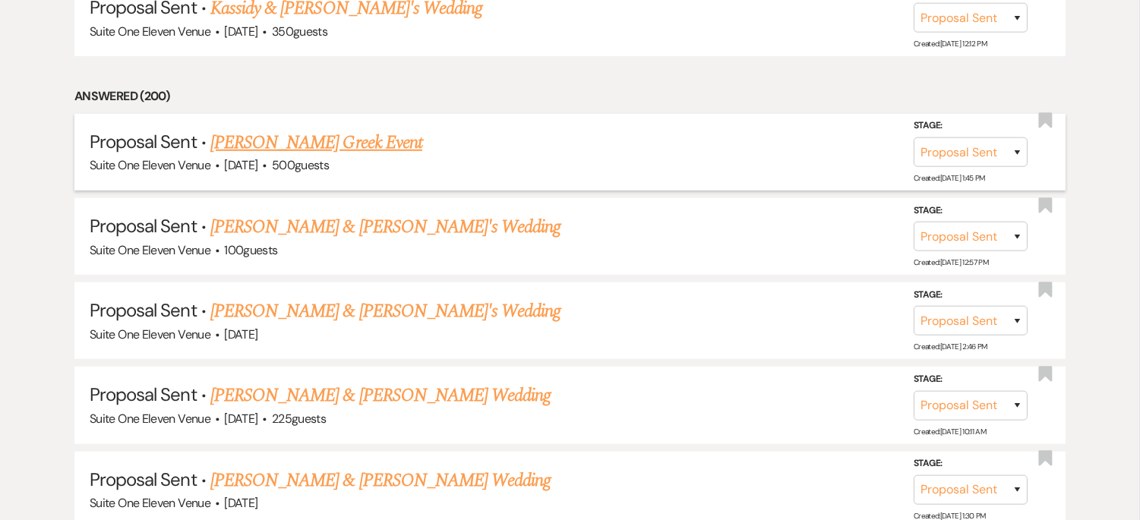
click at [244, 129] on link "[PERSON_NAME] Greek Event" at bounding box center [316, 142] width 212 height 27
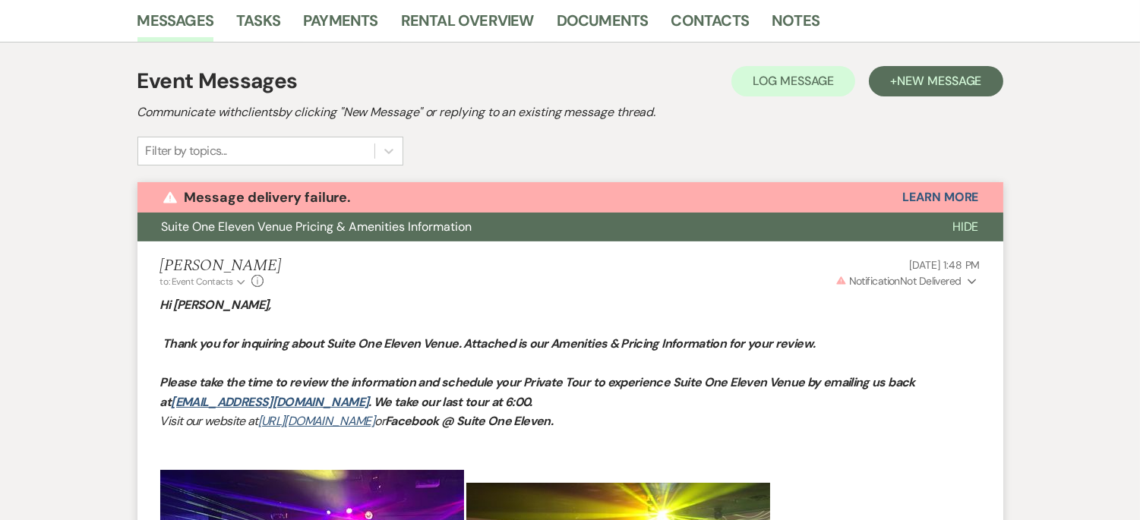
scroll to position [384, 0]
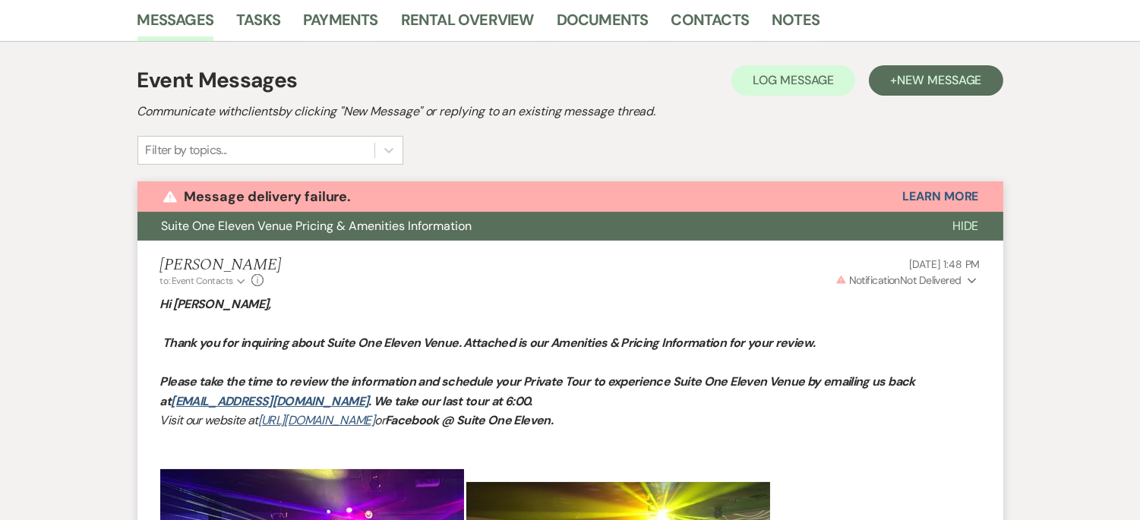
click at [970, 282] on icon "Expand" at bounding box center [972, 281] width 9 height 11
click at [957, 404] on p "Please take the time to review the information and schedule your Private Tour t…" at bounding box center [570, 391] width 821 height 39
click at [976, 280] on icon "Expand" at bounding box center [972, 281] width 9 height 11
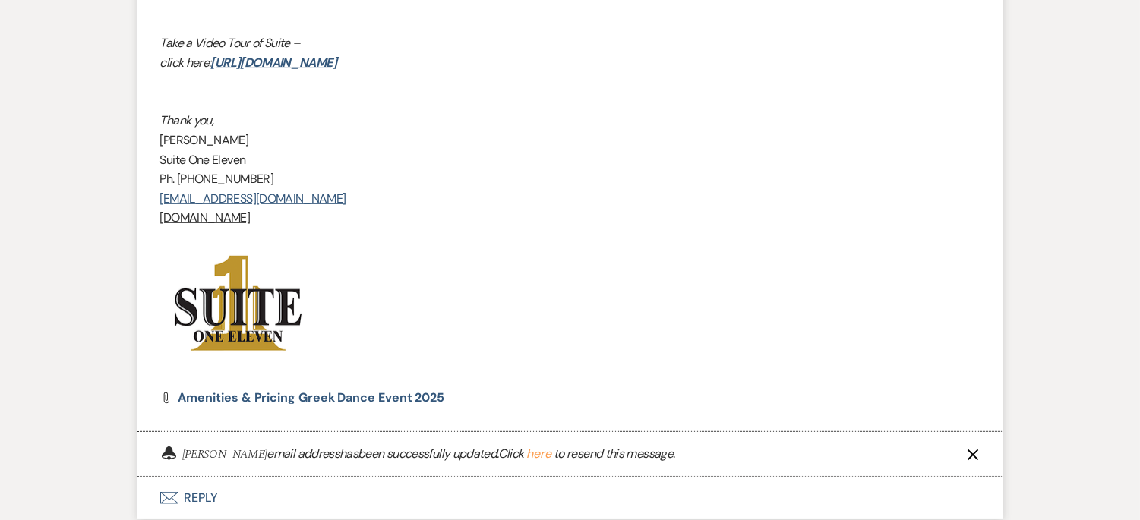
scroll to position [1647, 0]
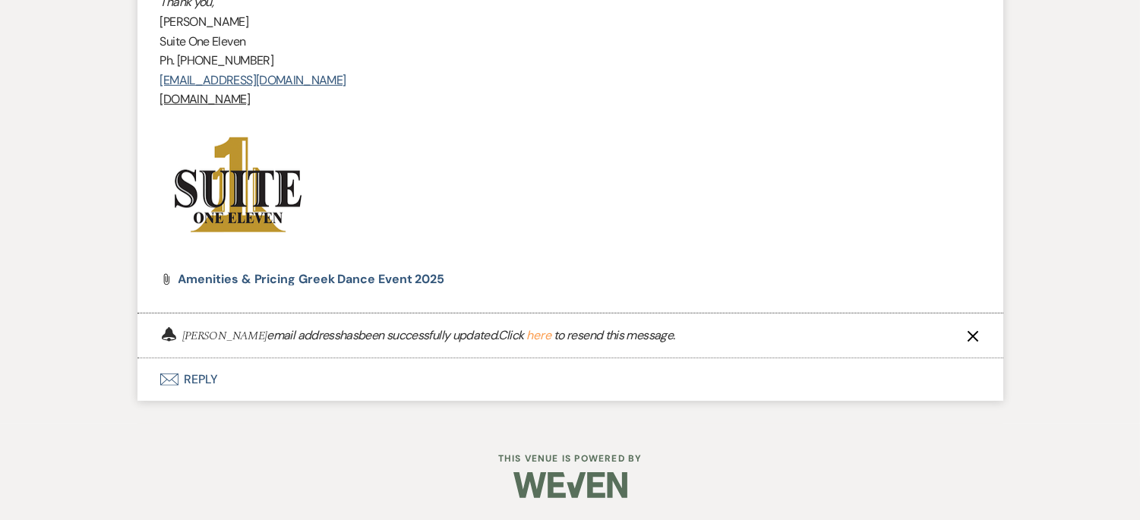
click at [527, 333] on button "here" at bounding box center [539, 336] width 25 height 12
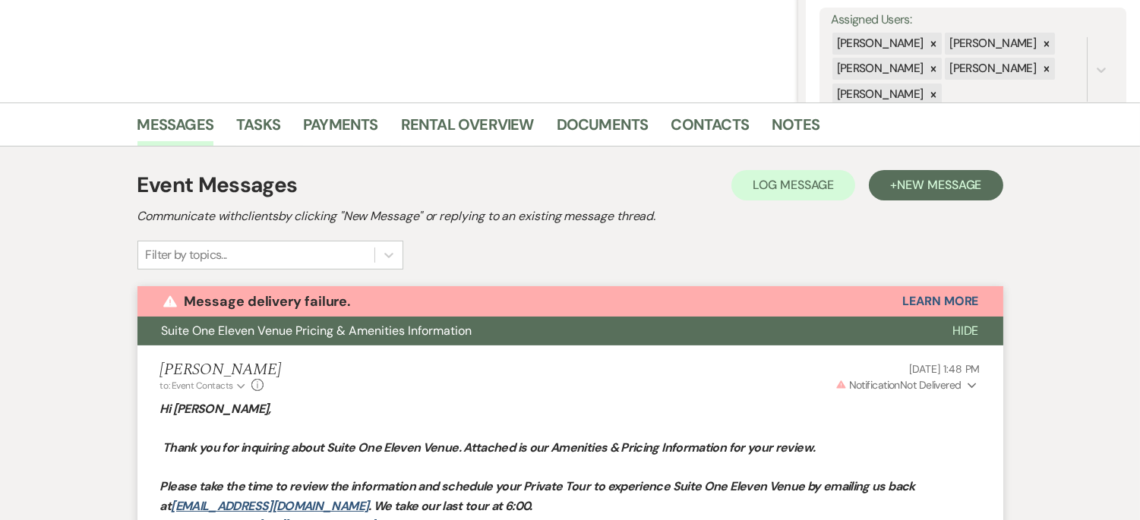
scroll to position [281, 0]
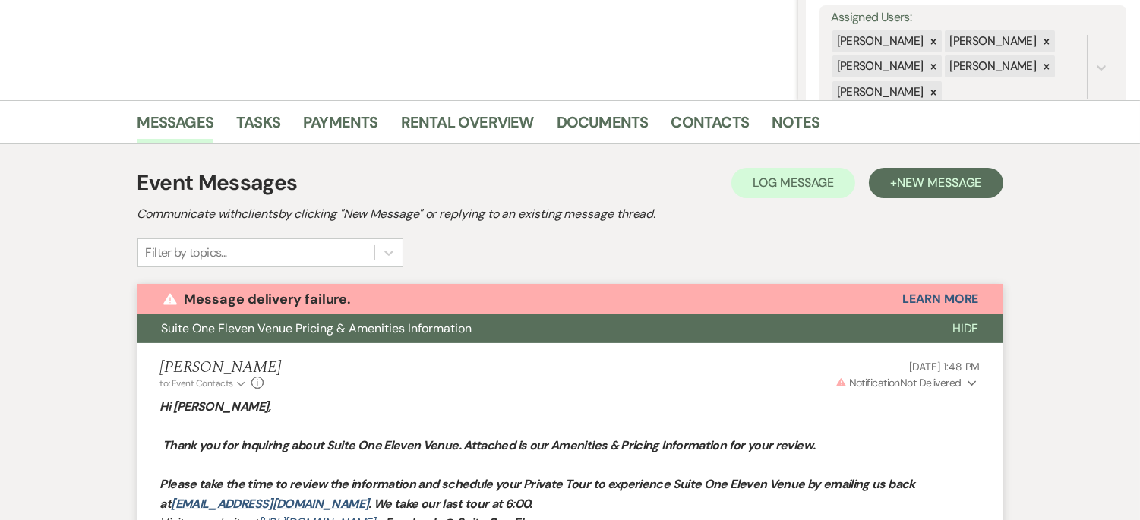
click at [973, 384] on use "button" at bounding box center [972, 383] width 8 height 5
click at [950, 411] on button "Resend" at bounding box center [954, 413] width 30 height 11
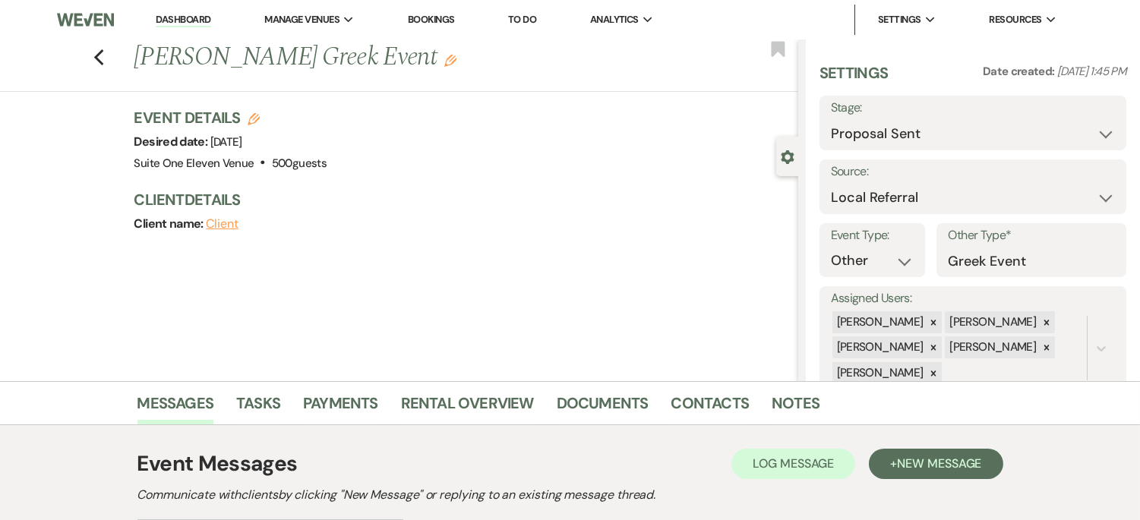
scroll to position [18, 0]
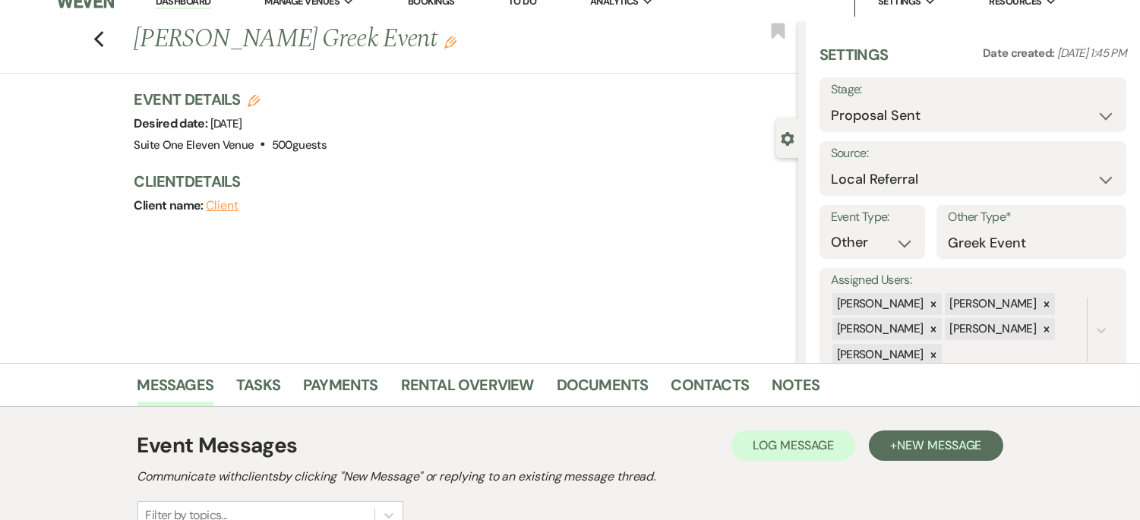
click at [218, 200] on button "Client" at bounding box center [222, 206] width 33 height 12
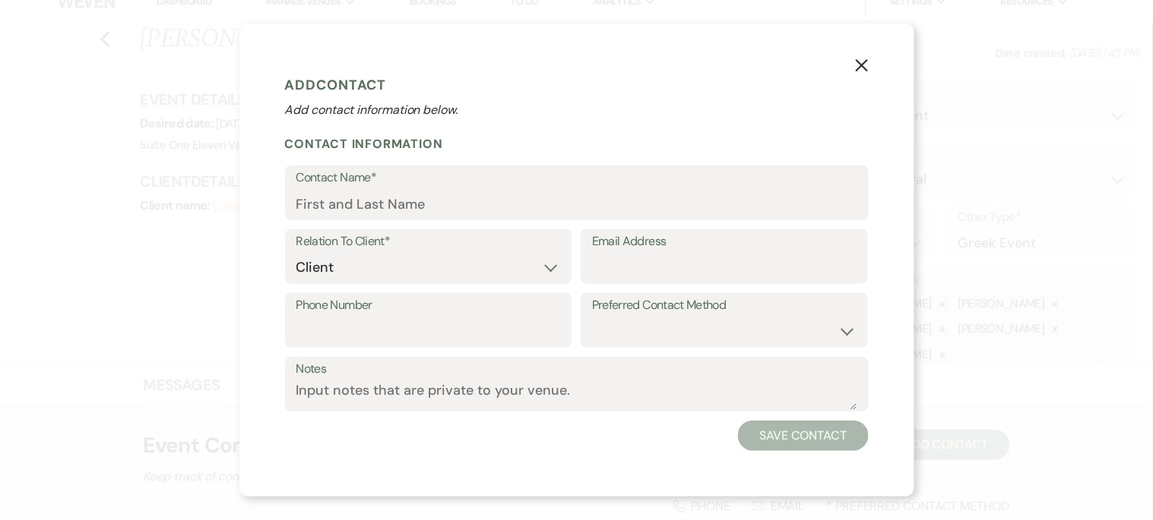
click at [856, 63] on icon "X" at bounding box center [862, 66] width 14 height 14
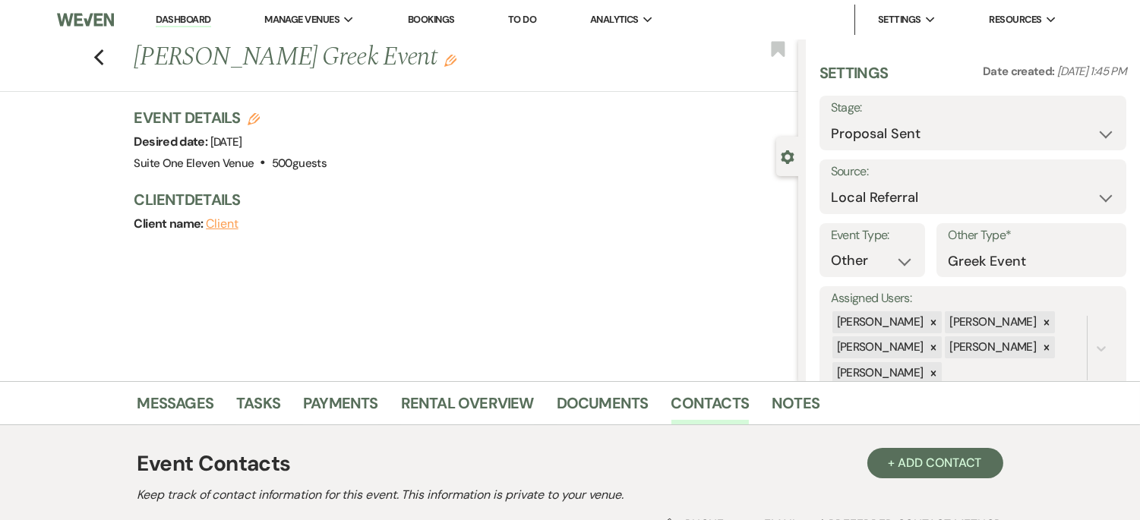
click at [260, 120] on use "button" at bounding box center [254, 119] width 12 height 12
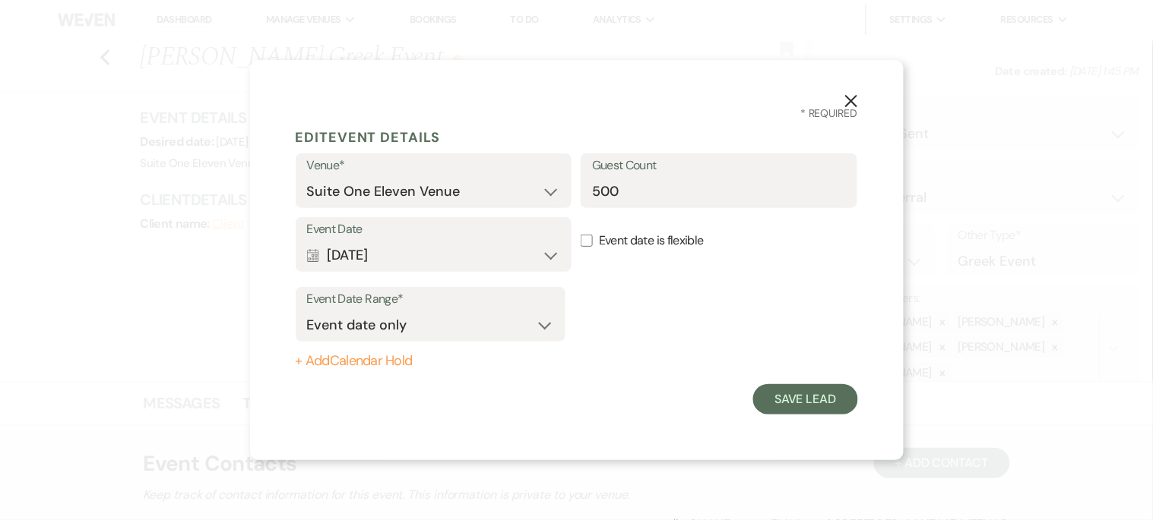
click at [849, 105] on icon "X" at bounding box center [851, 101] width 14 height 14
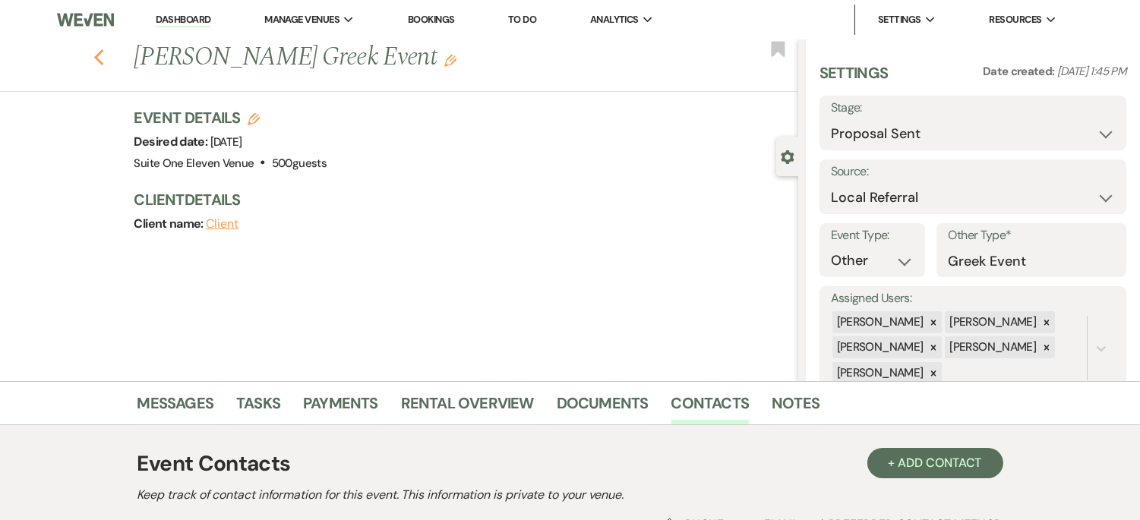
click at [105, 59] on icon "Previous" at bounding box center [98, 58] width 11 height 18
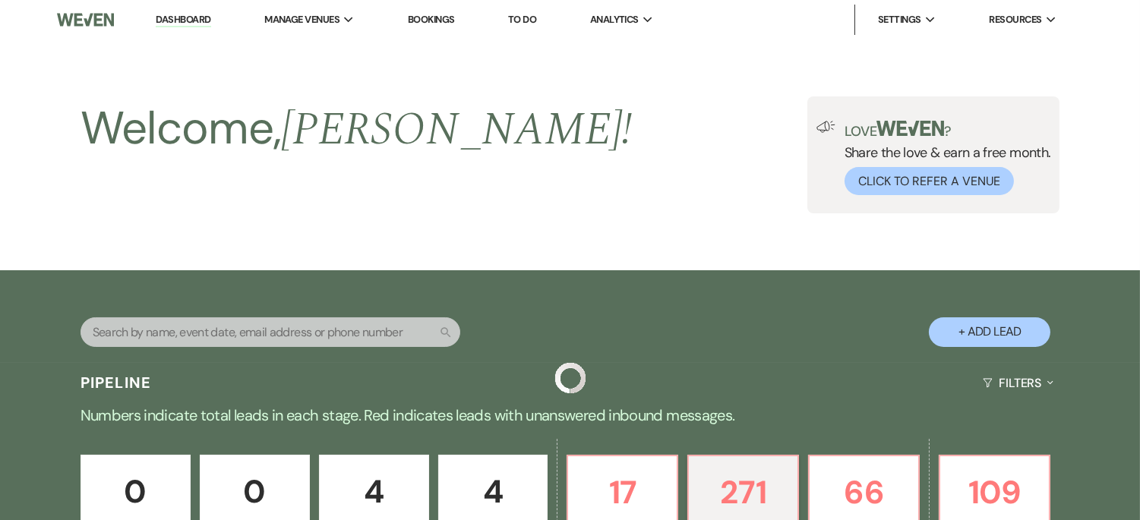
scroll to position [2352, 0]
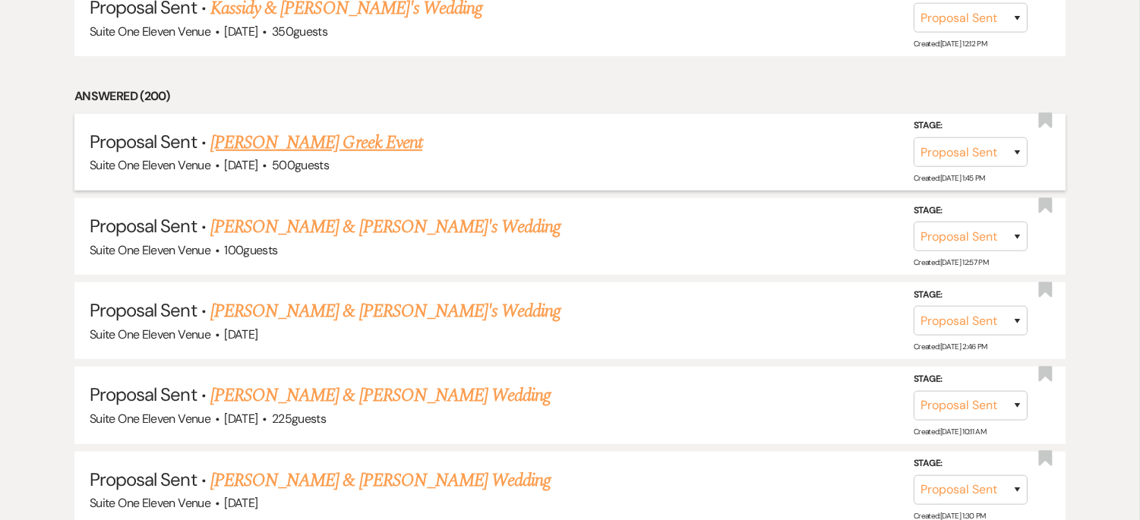
click at [261, 129] on link "[PERSON_NAME] Greek Event" at bounding box center [316, 142] width 212 height 27
